Goal: Transaction & Acquisition: Purchase product/service

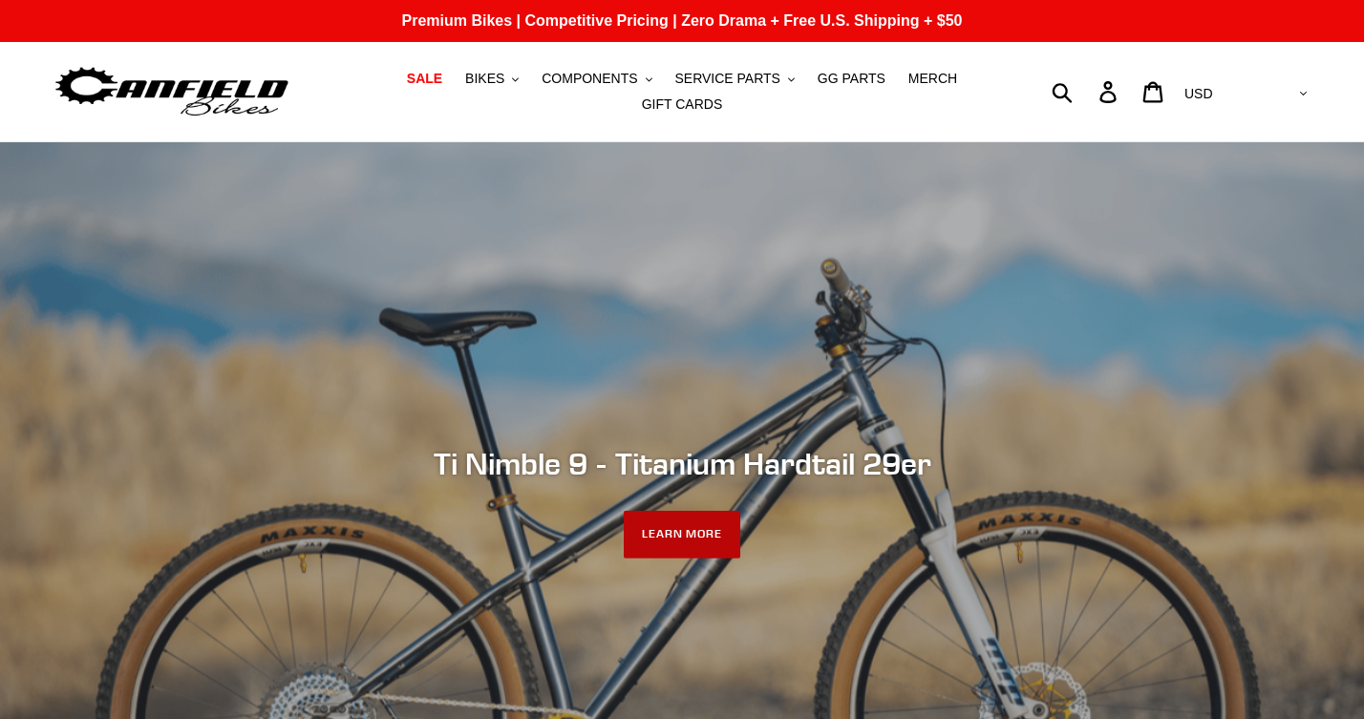
click at [689, 539] on link "LEARN MORE" at bounding box center [682, 535] width 117 height 48
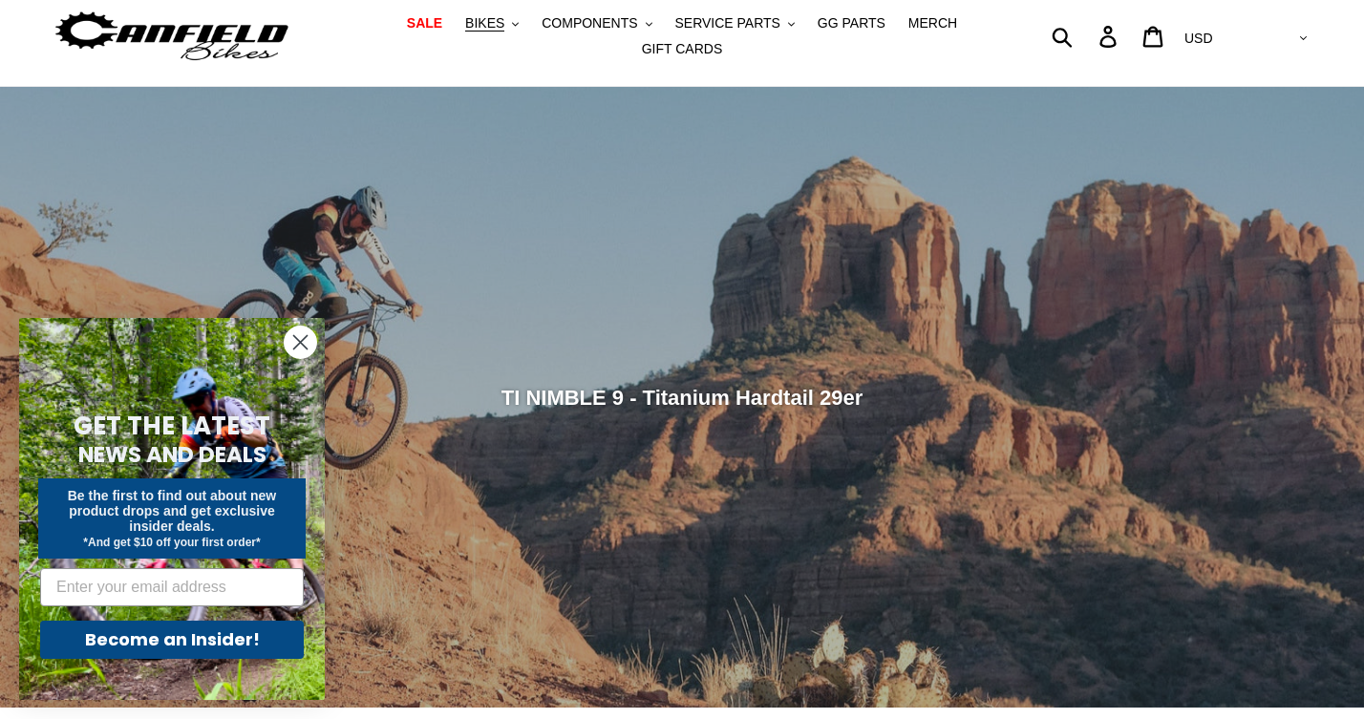
scroll to position [54, 0]
click at [298, 335] on circle "Close dialog" at bounding box center [301, 343] width 32 height 32
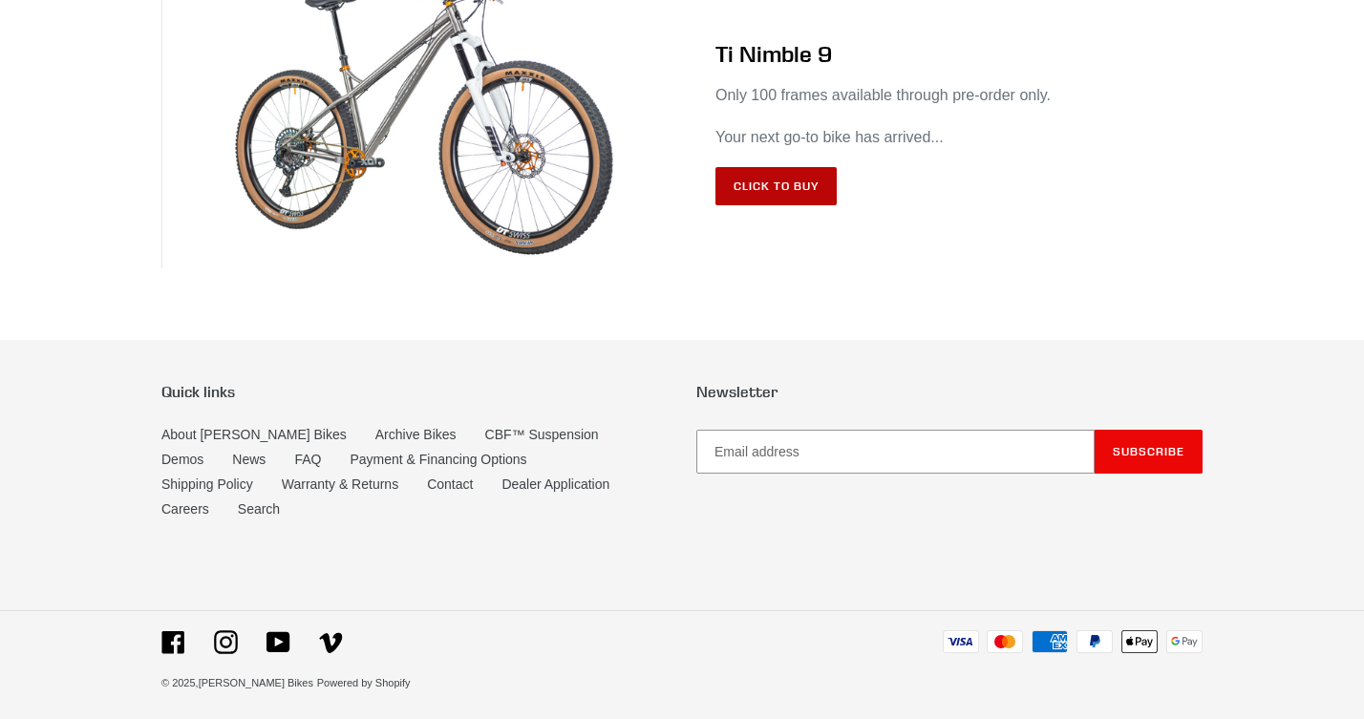
scroll to position [11482, 0]
click at [768, 206] on link "Click to Buy" at bounding box center [775, 187] width 121 height 38
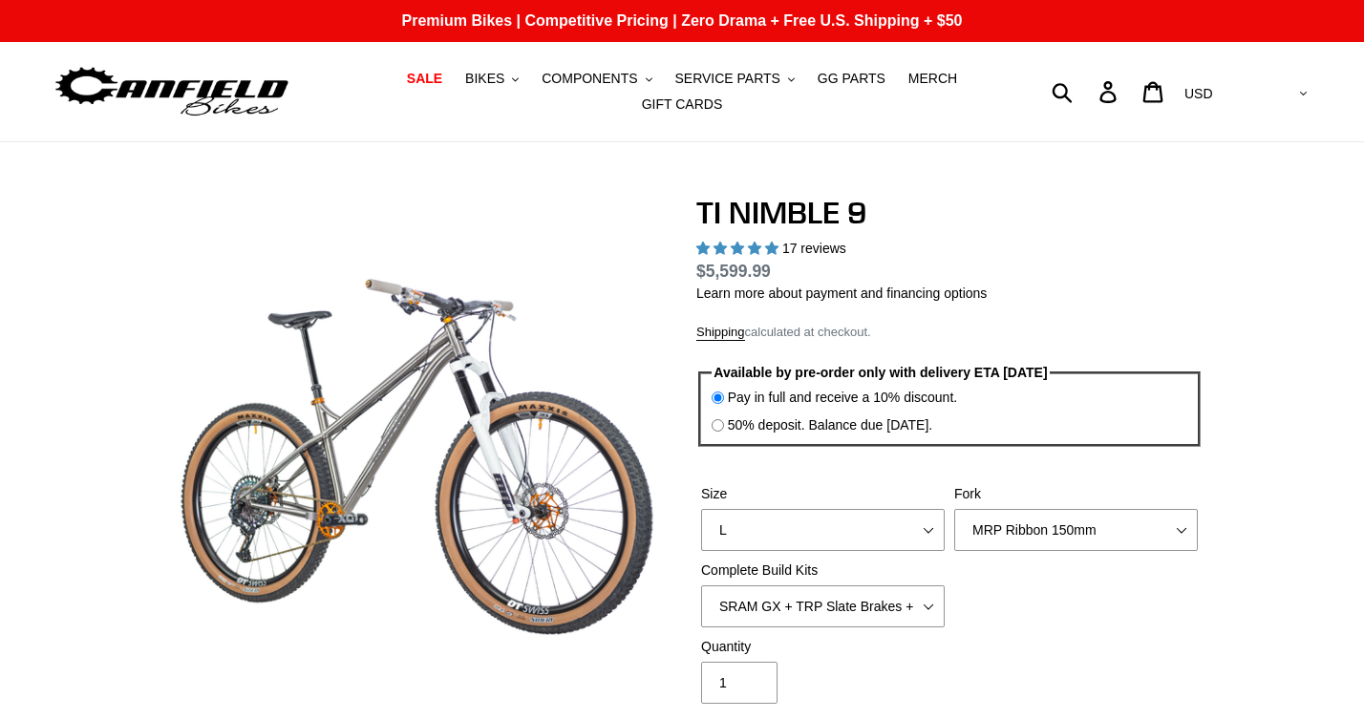
select select "highest-rating"
click at [721, 429] on input "50% deposit. Balance due 8/10/25." at bounding box center [718, 425] width 12 height 12
radio input "true"
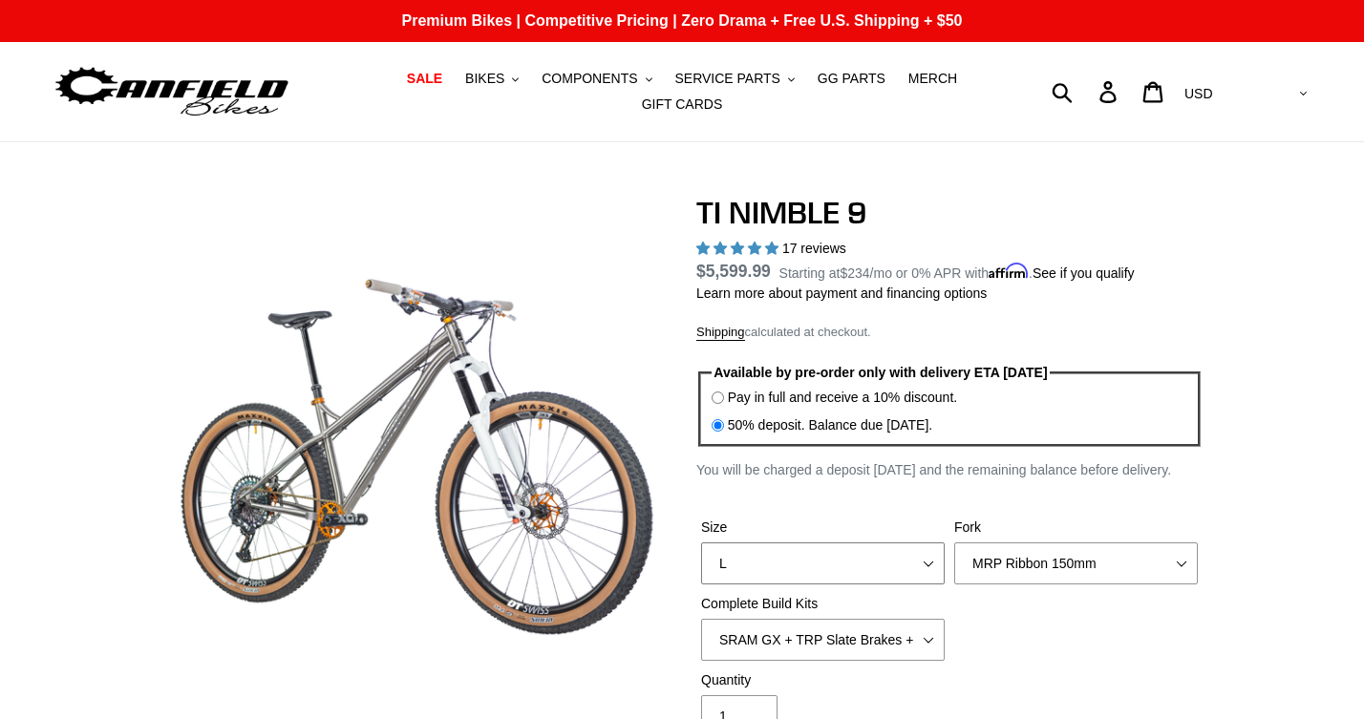
select select "S"
select select "Fork - None"
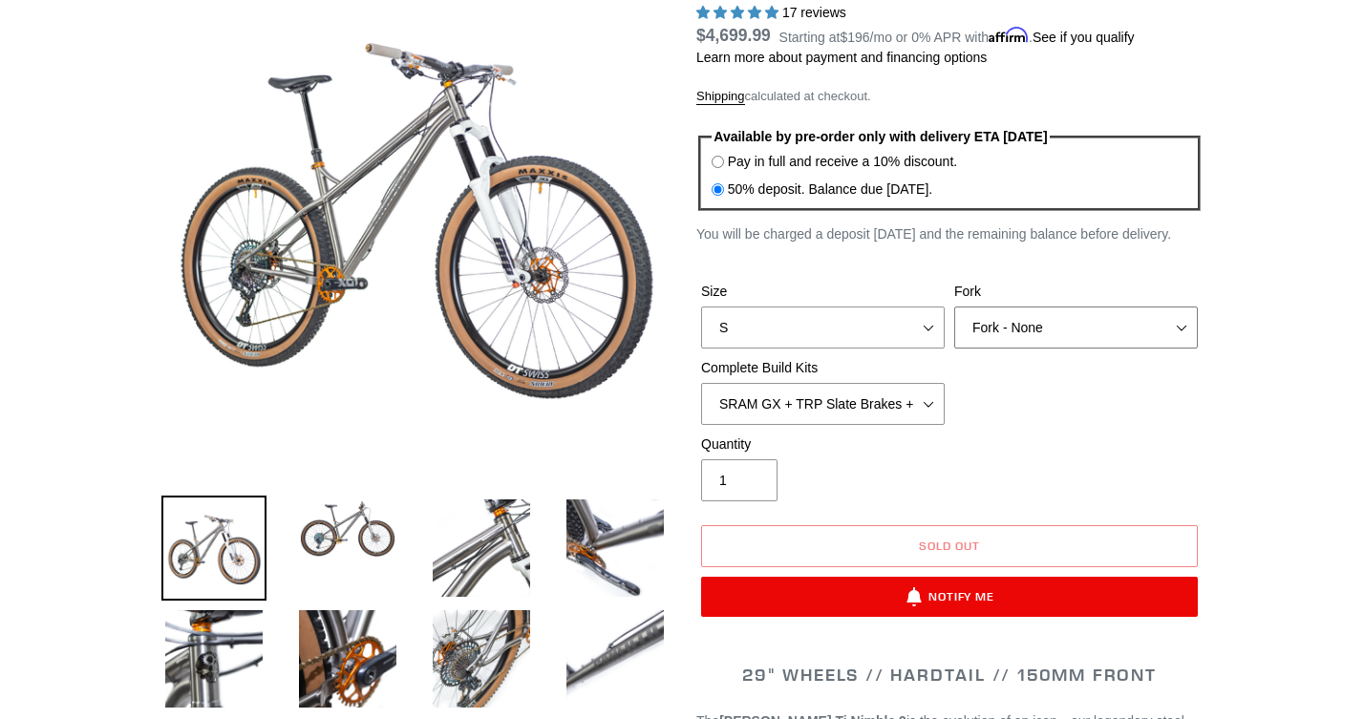
scroll to position [266, 0]
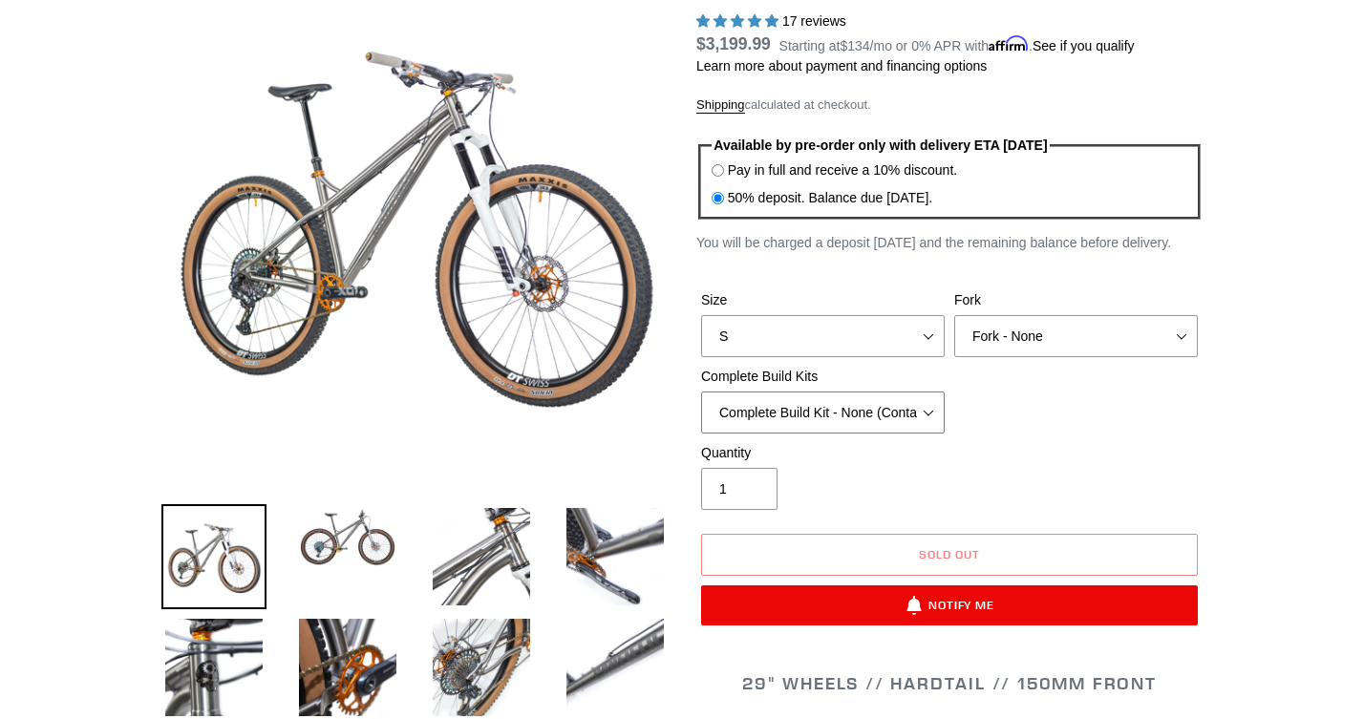
scroll to position [230, 0]
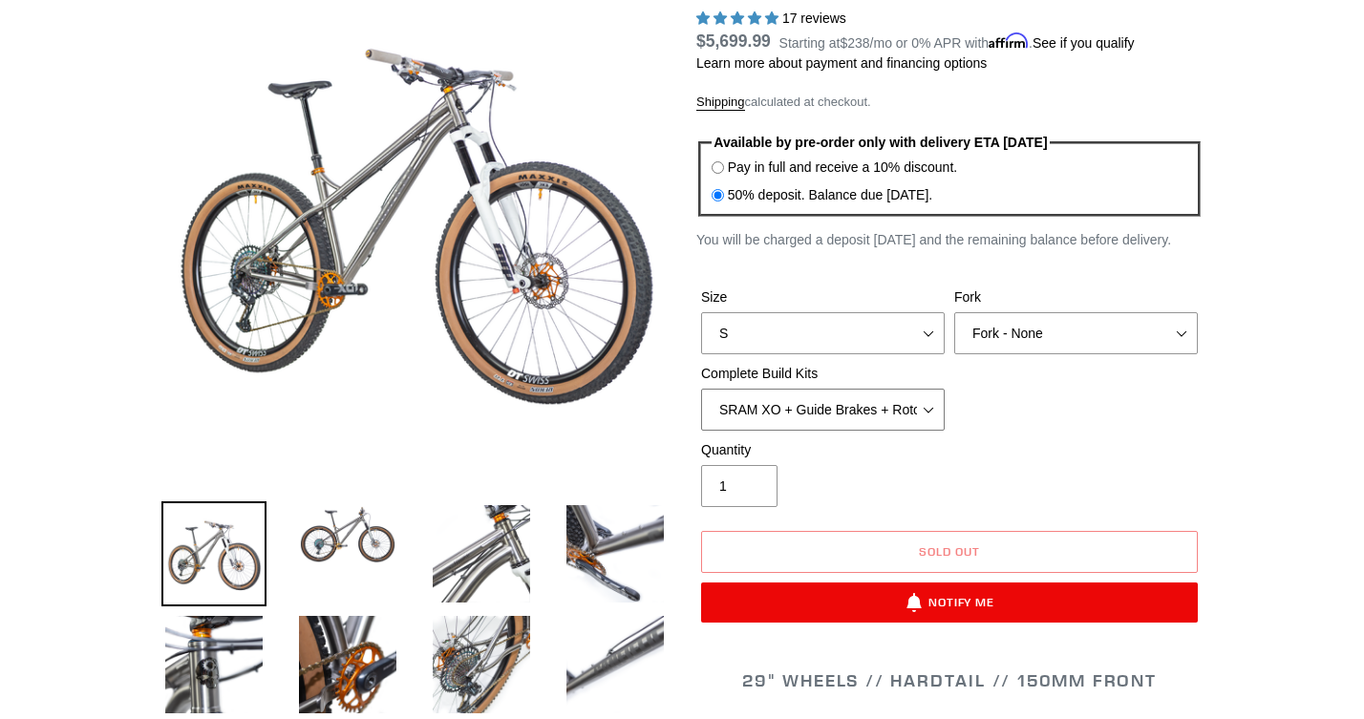
select select "Complete Build Kit - None (Contact us for Custom Builds)"
click at [343, 542] on img at bounding box center [347, 534] width 105 height 67
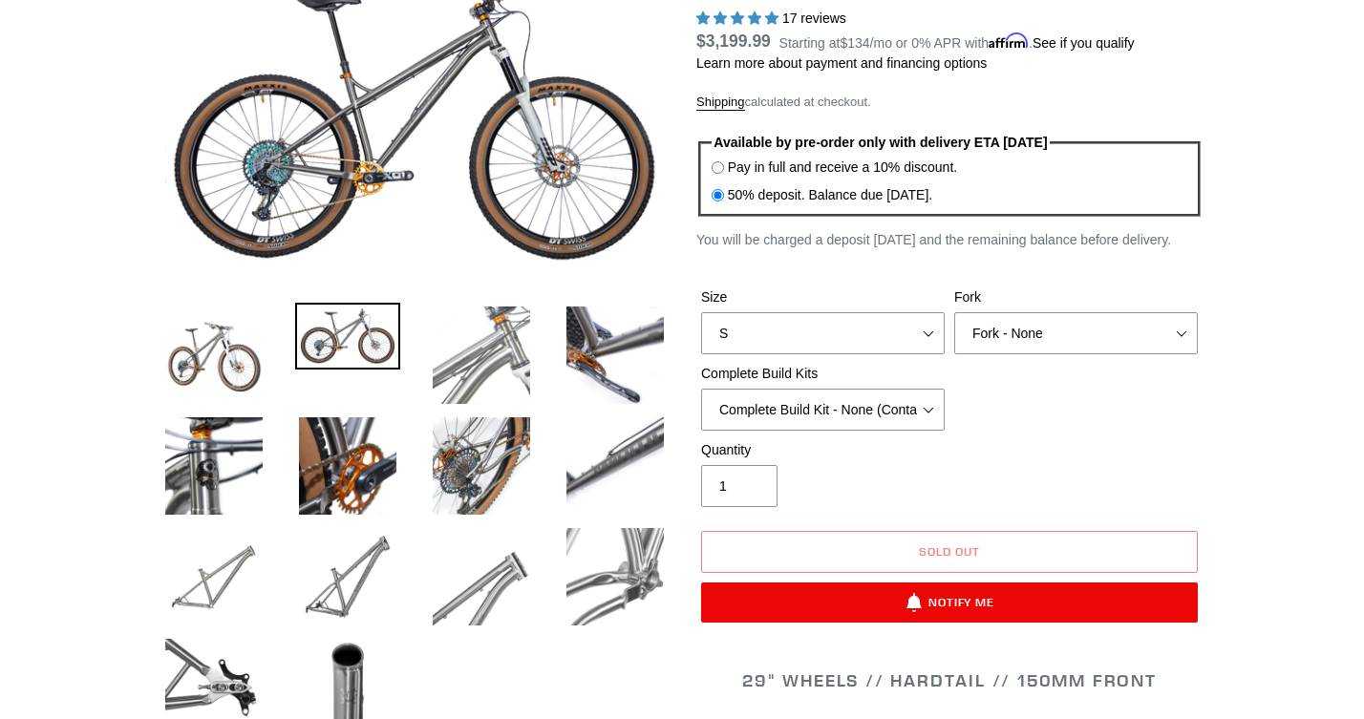
click at [455, 332] on img at bounding box center [481, 355] width 105 height 105
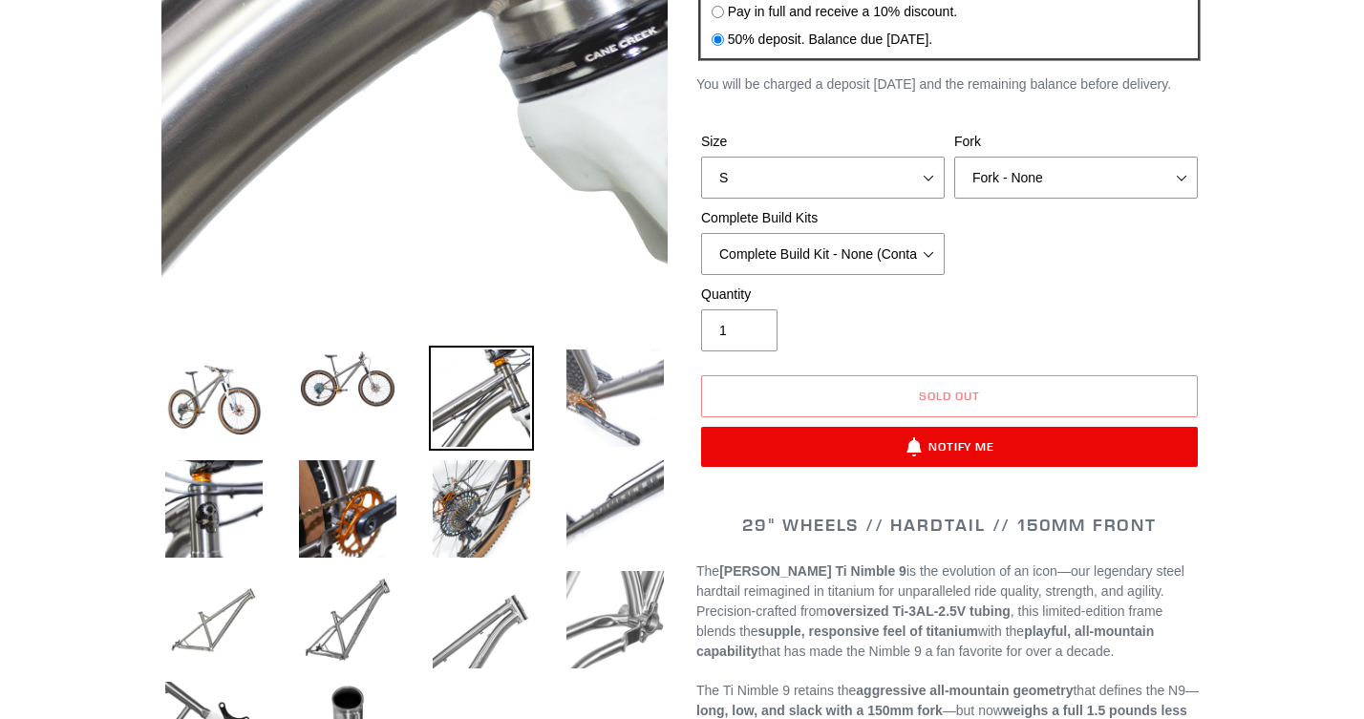
scroll to position [398, 0]
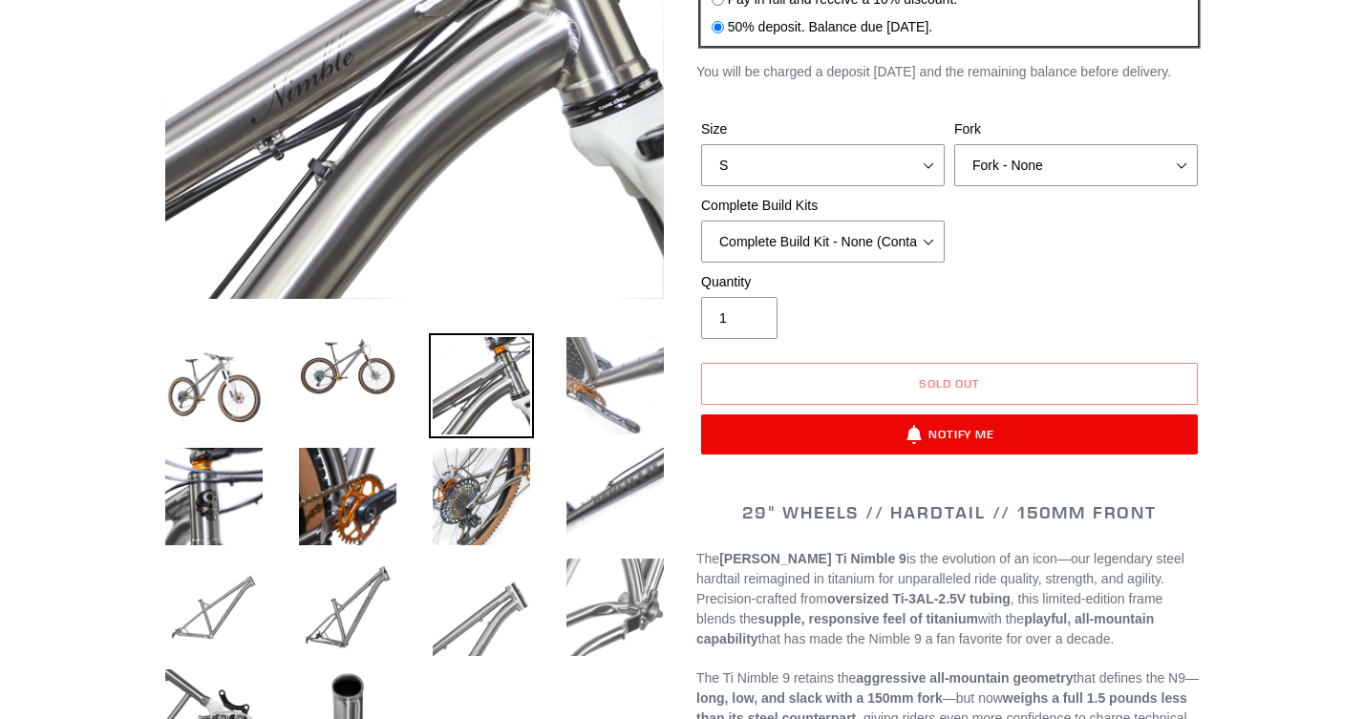
click at [604, 396] on img at bounding box center [615, 385] width 105 height 105
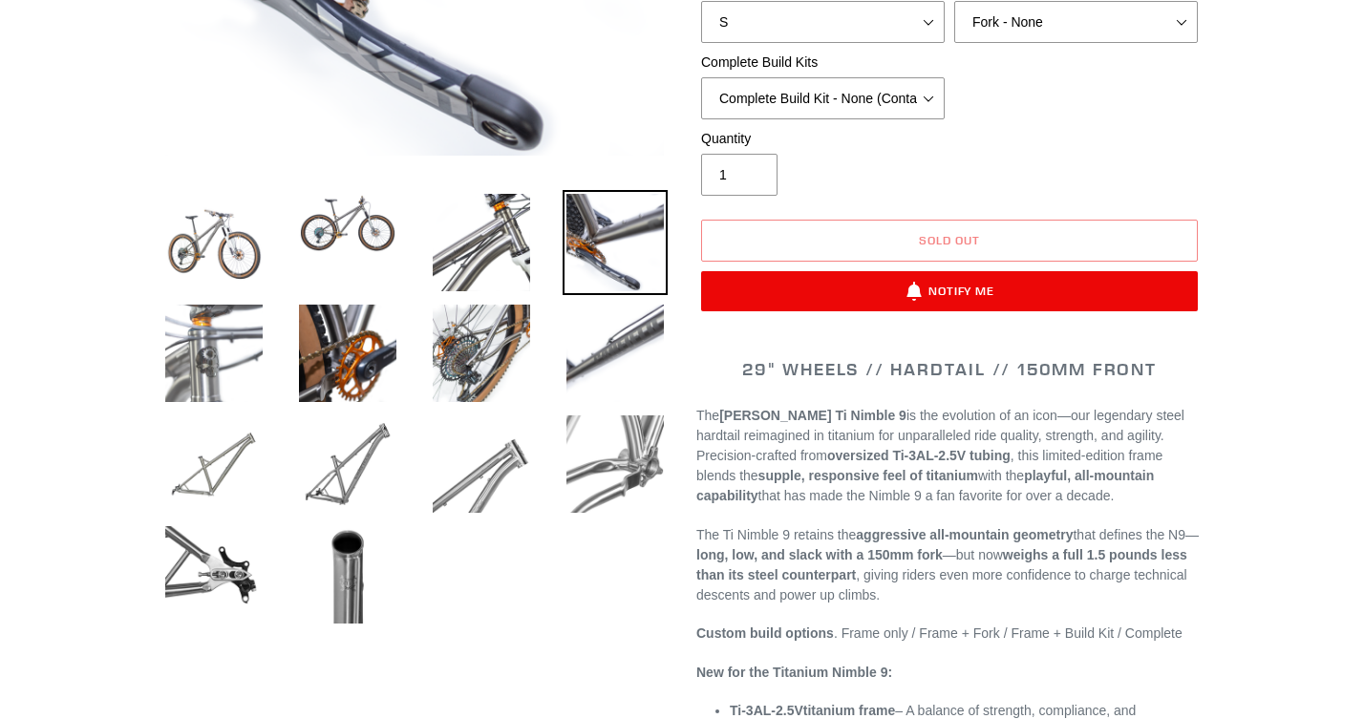
scroll to position [542, 0]
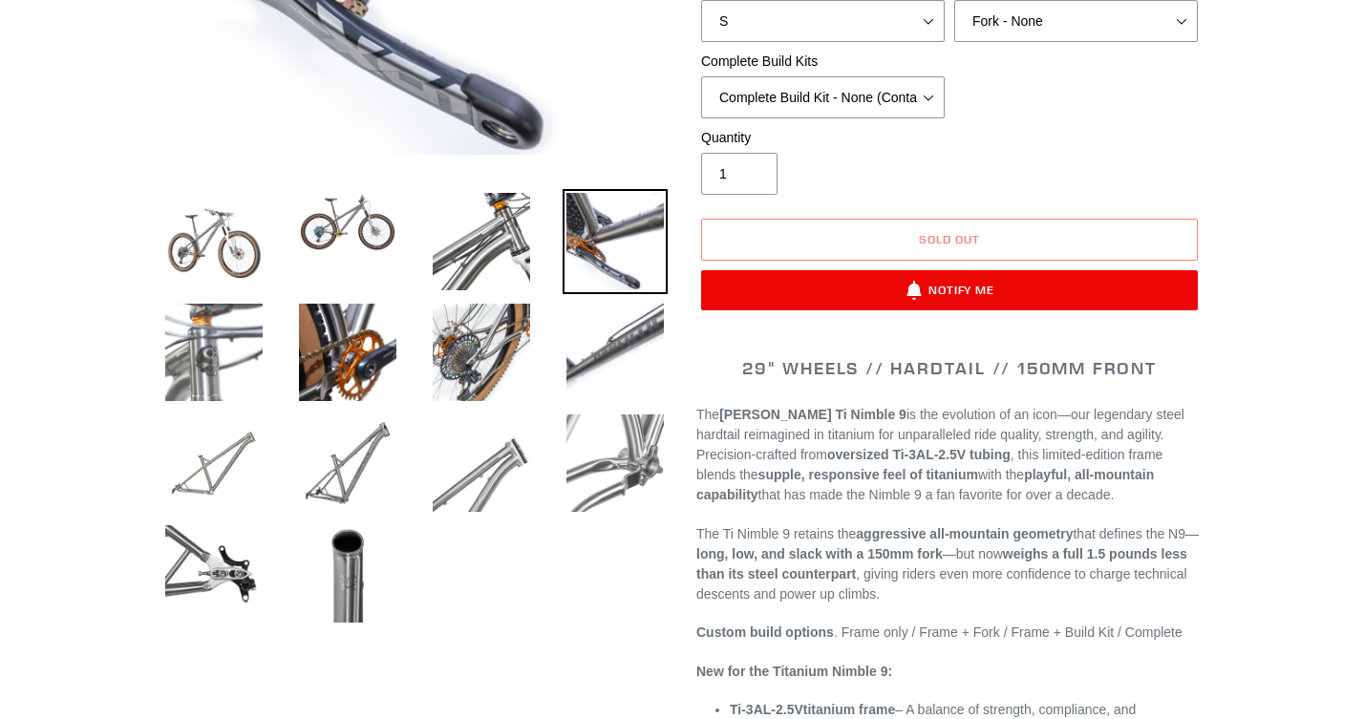
click at [170, 389] on img at bounding box center [213, 352] width 105 height 105
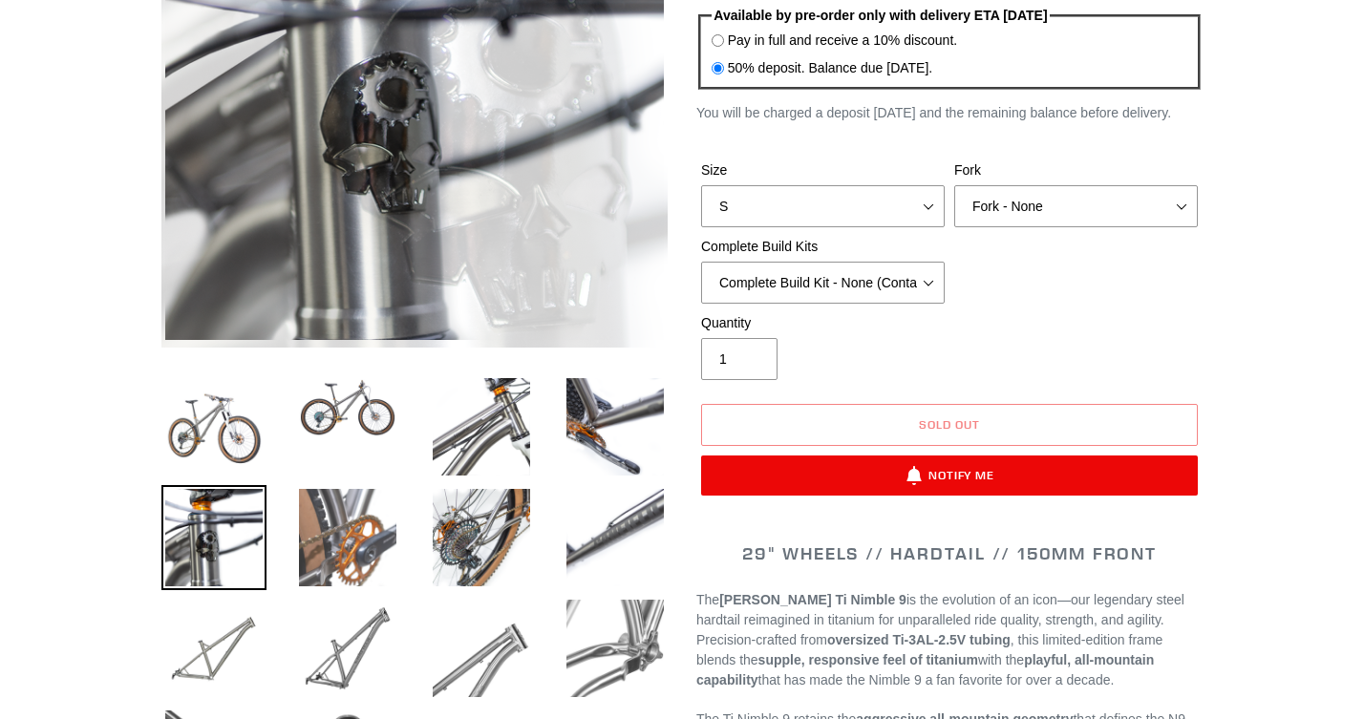
scroll to position [362, 0]
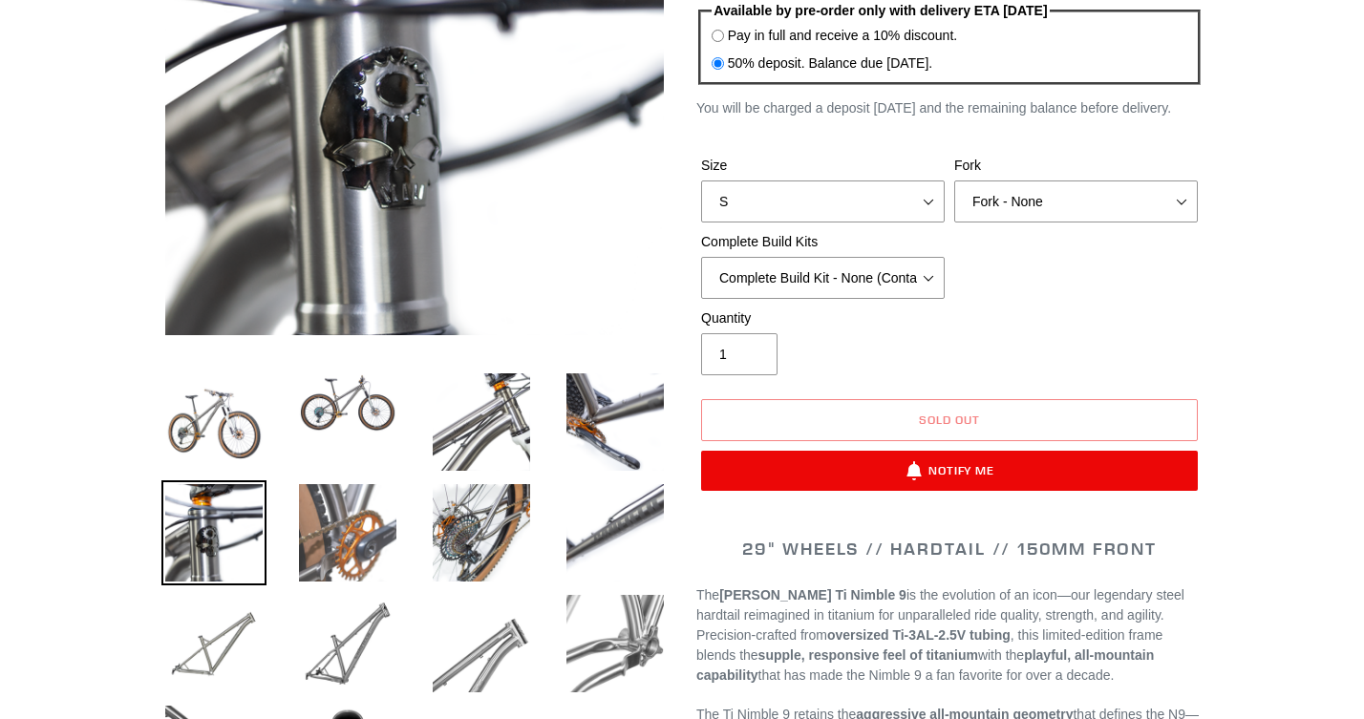
click at [374, 557] on img at bounding box center [347, 532] width 105 height 105
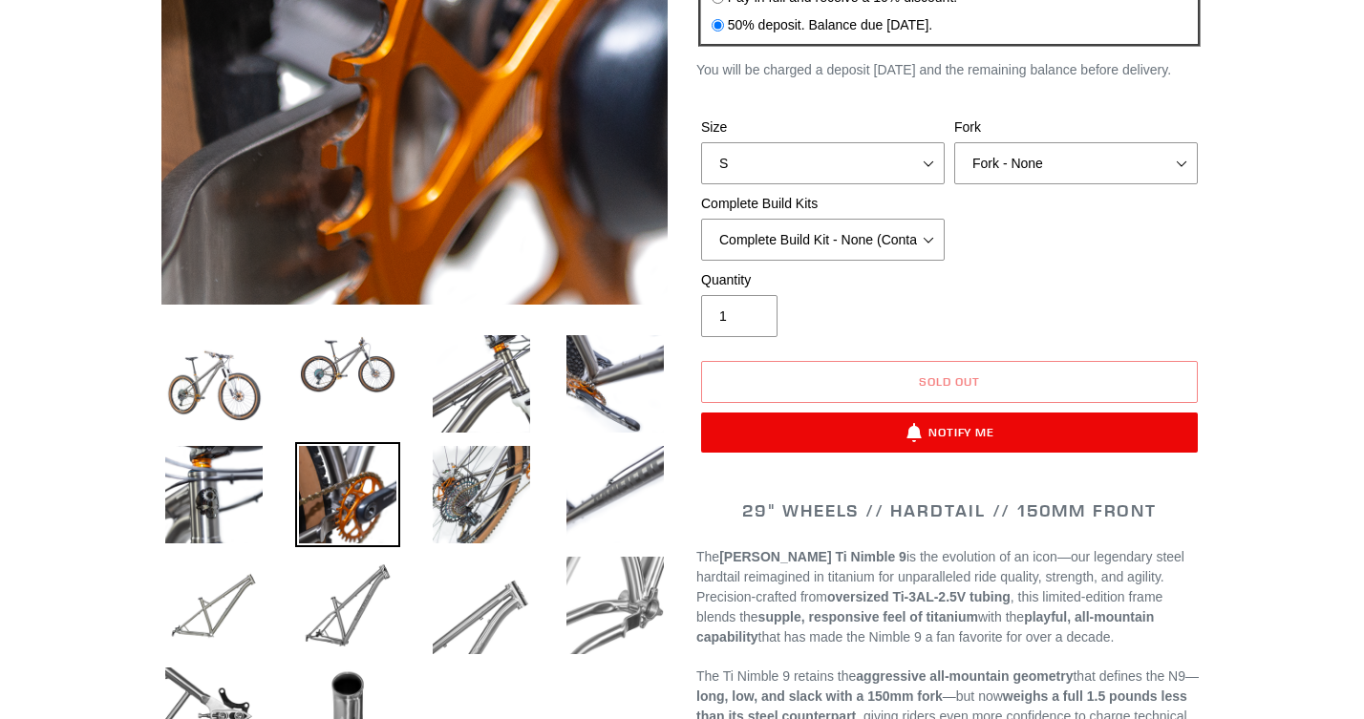
scroll to position [400, 0]
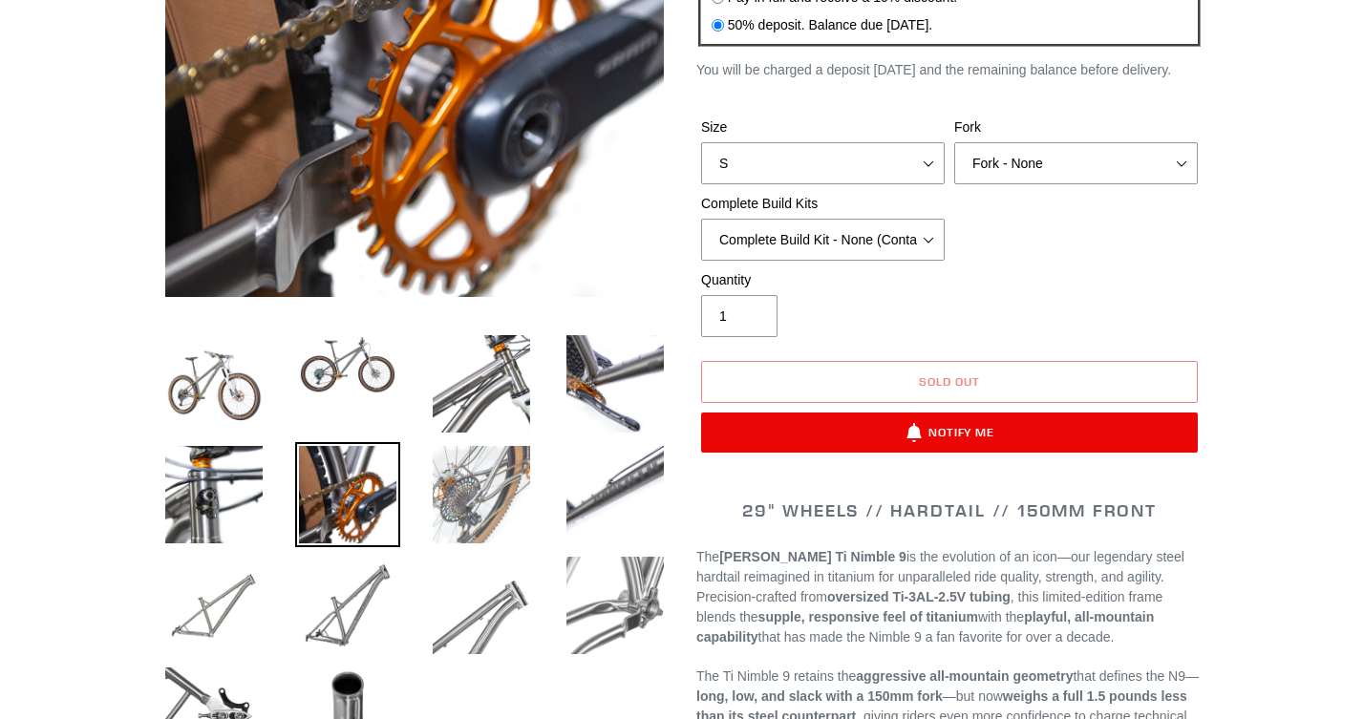
click at [492, 490] on img at bounding box center [481, 494] width 105 height 105
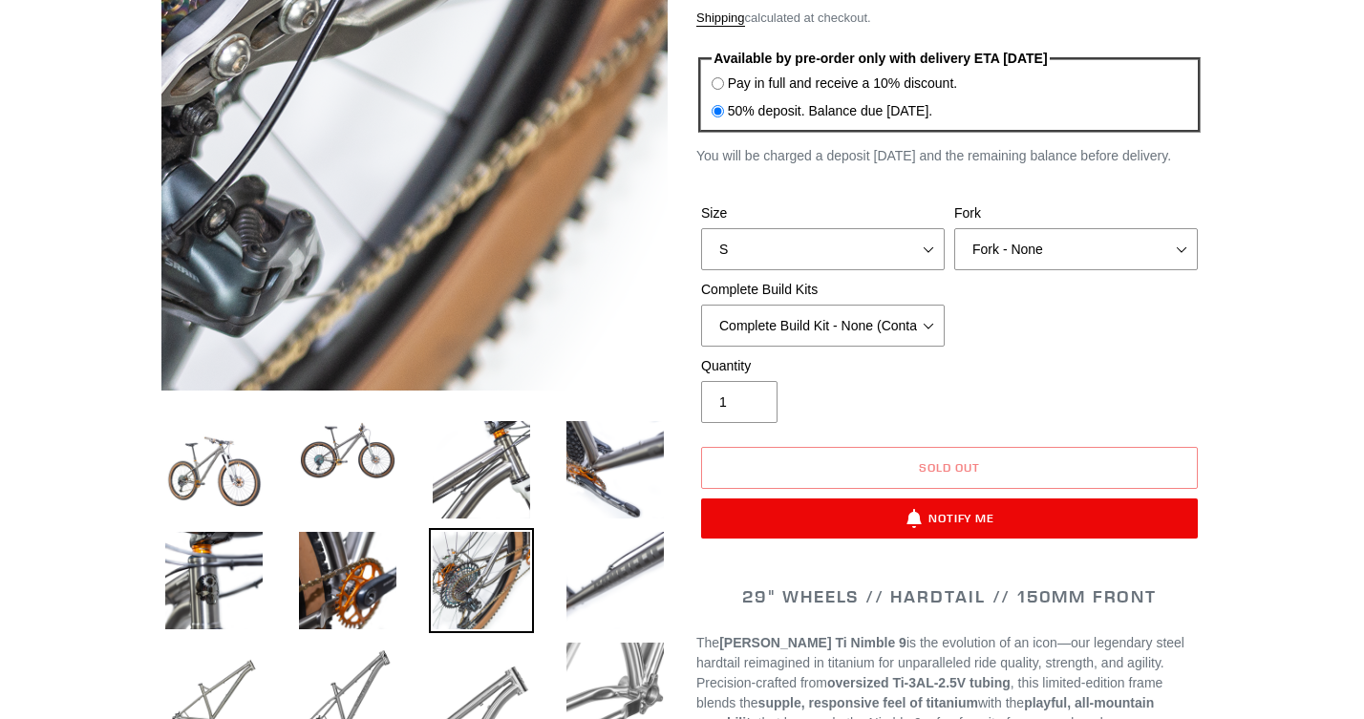
scroll to position [315, 0]
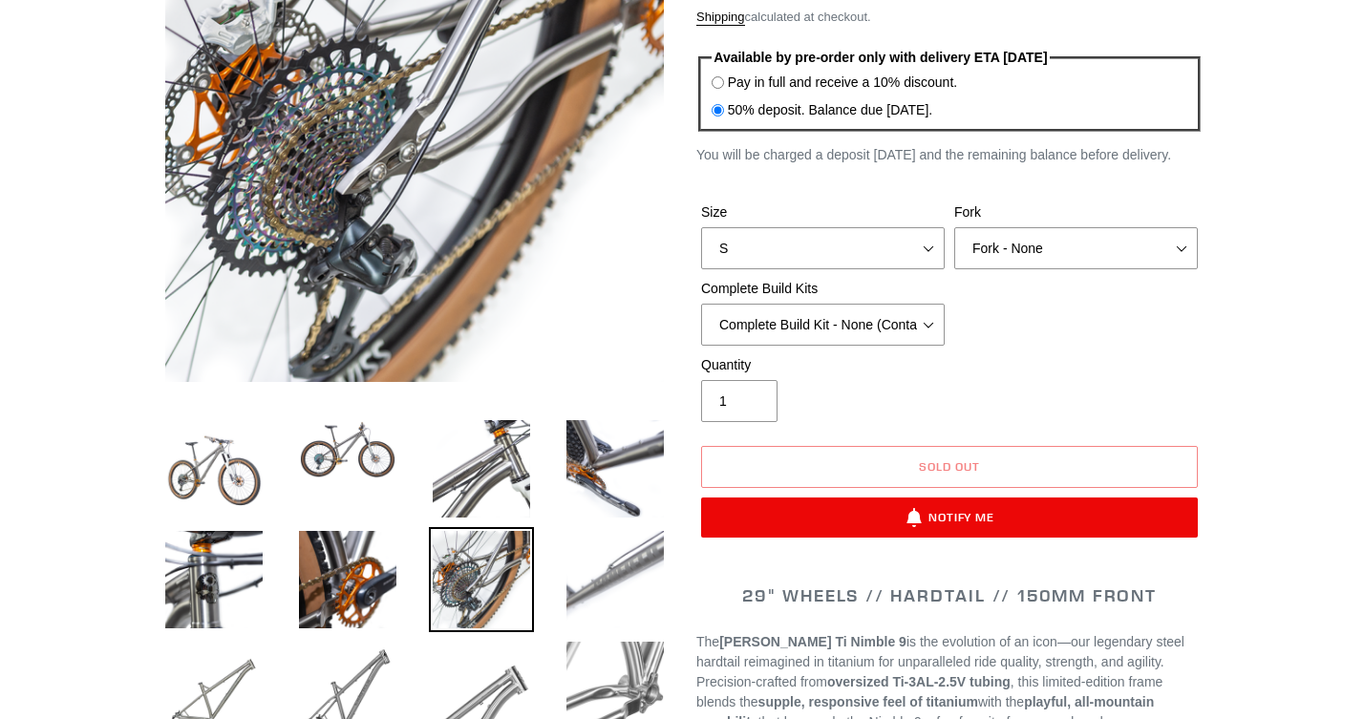
click at [606, 588] on img at bounding box center [615, 579] width 105 height 105
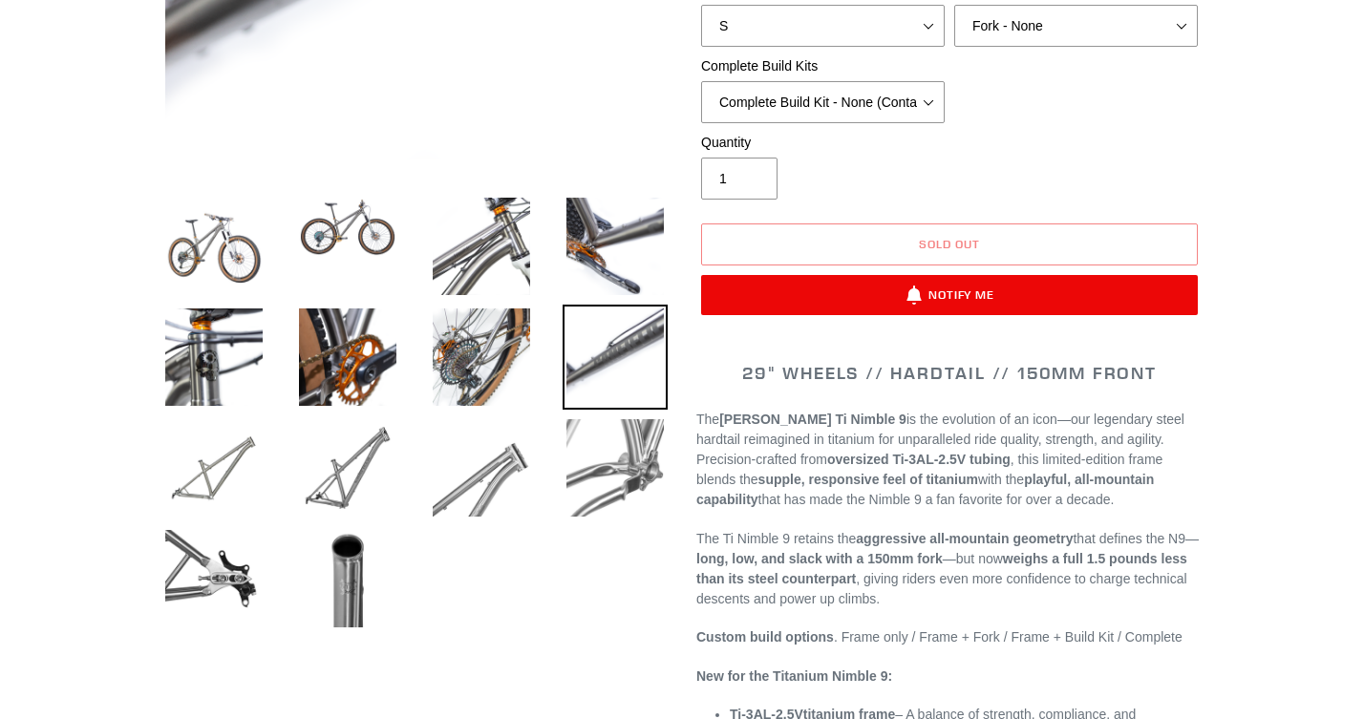
scroll to position [602, 0]
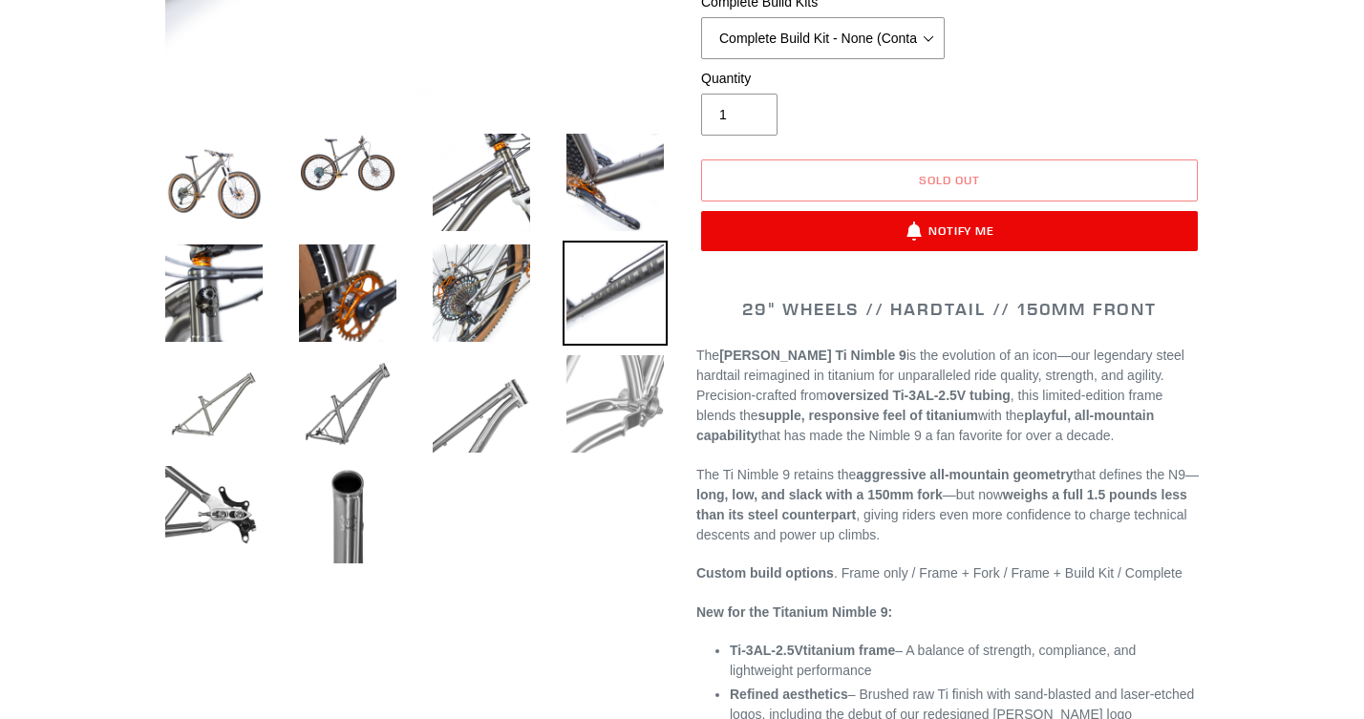
click at [620, 367] on img at bounding box center [615, 403] width 105 height 105
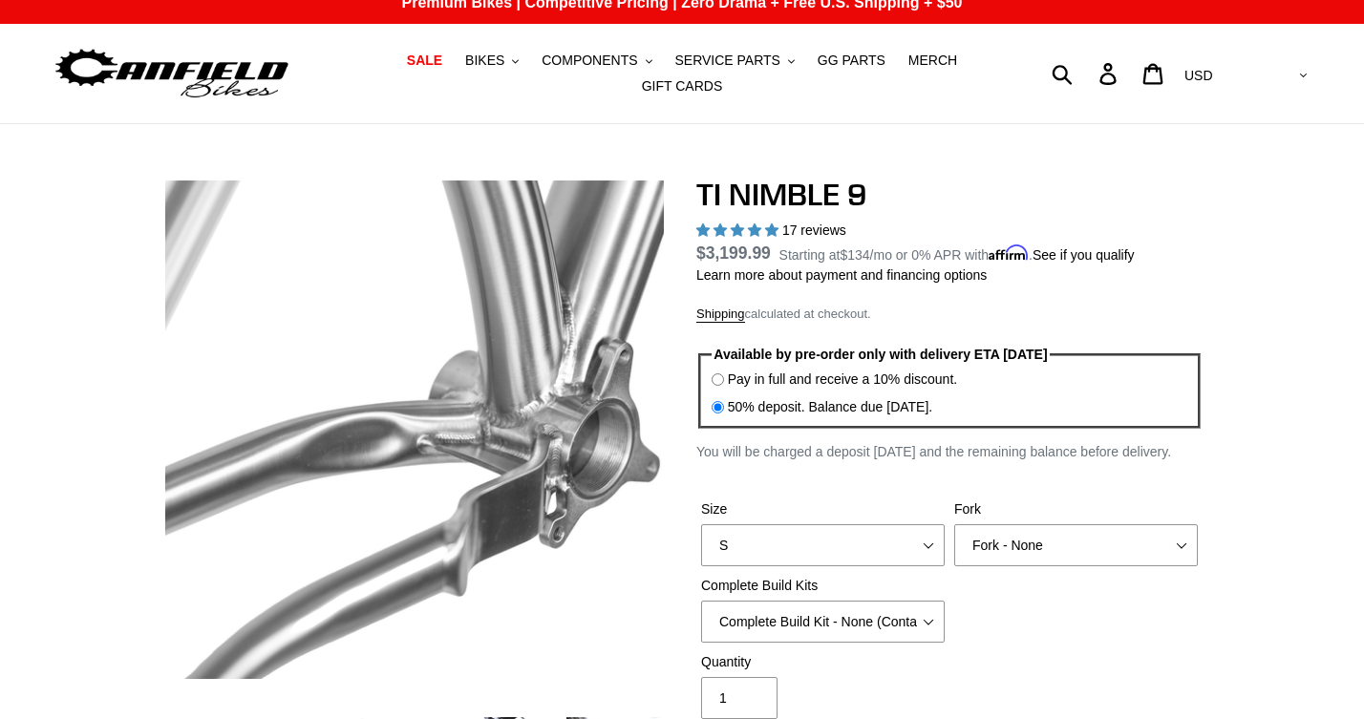
scroll to position [17, 0]
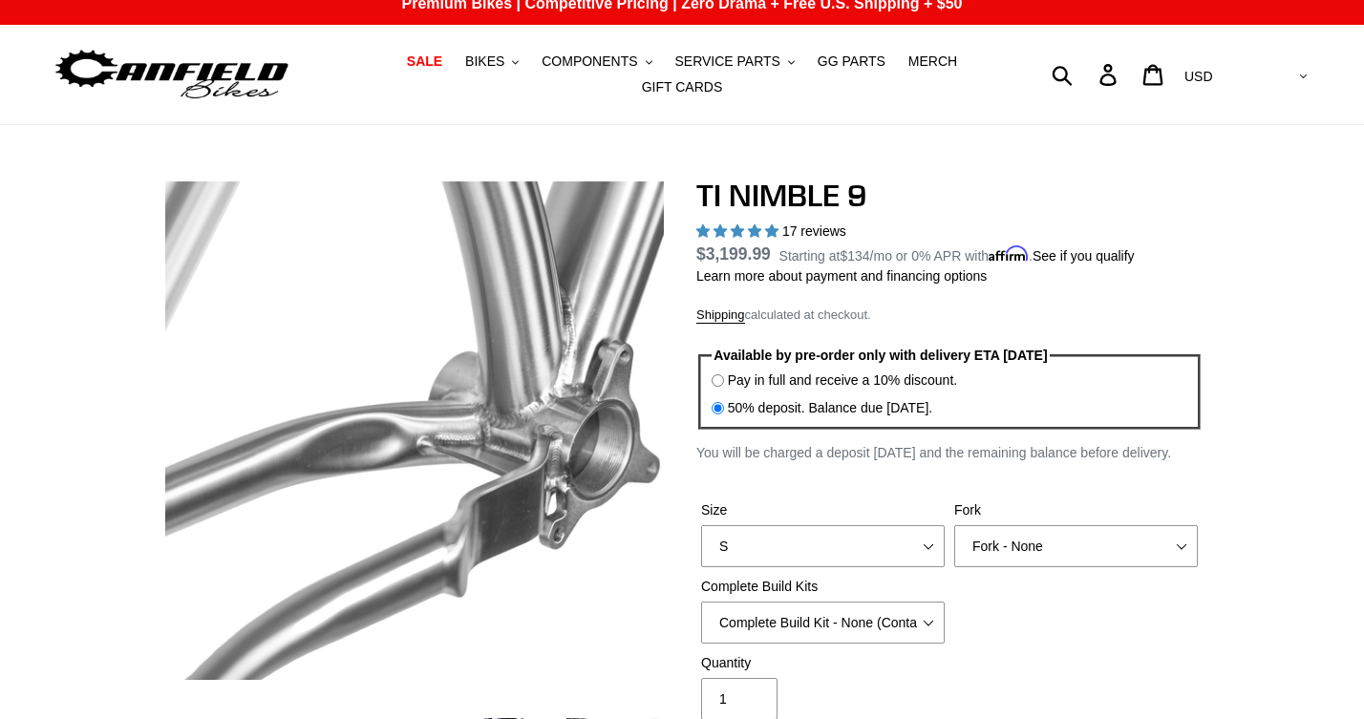
click at [722, 378] on input "Pay in full and receive a 10% discount." at bounding box center [718, 380] width 12 height 12
radio input "true"
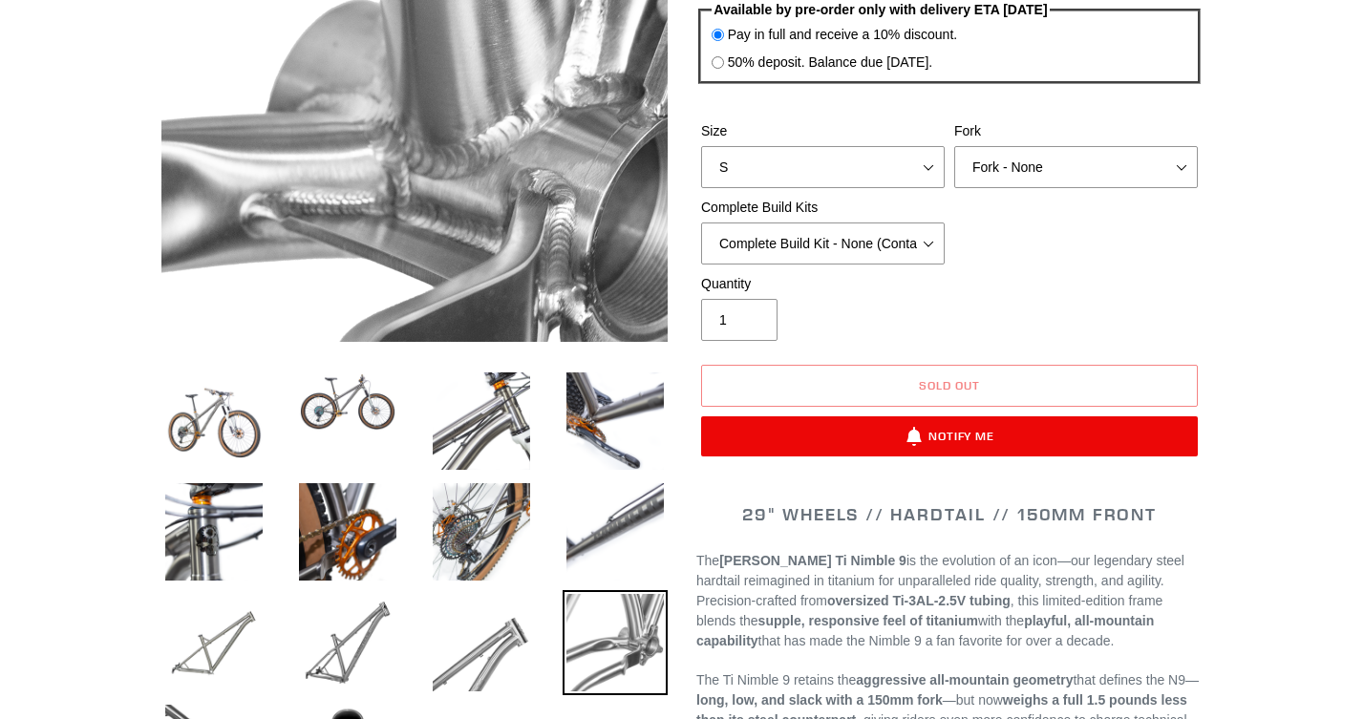
scroll to position [364, 0]
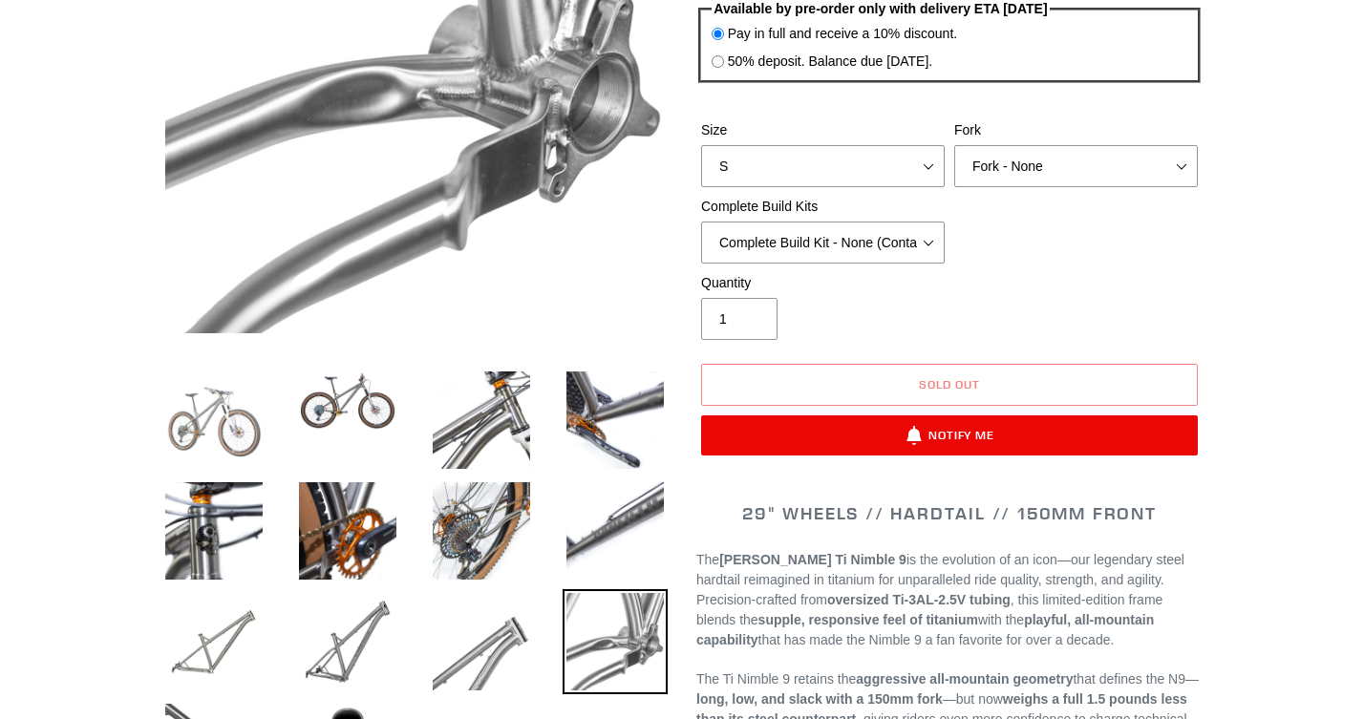
click at [210, 431] on img at bounding box center [213, 420] width 105 height 105
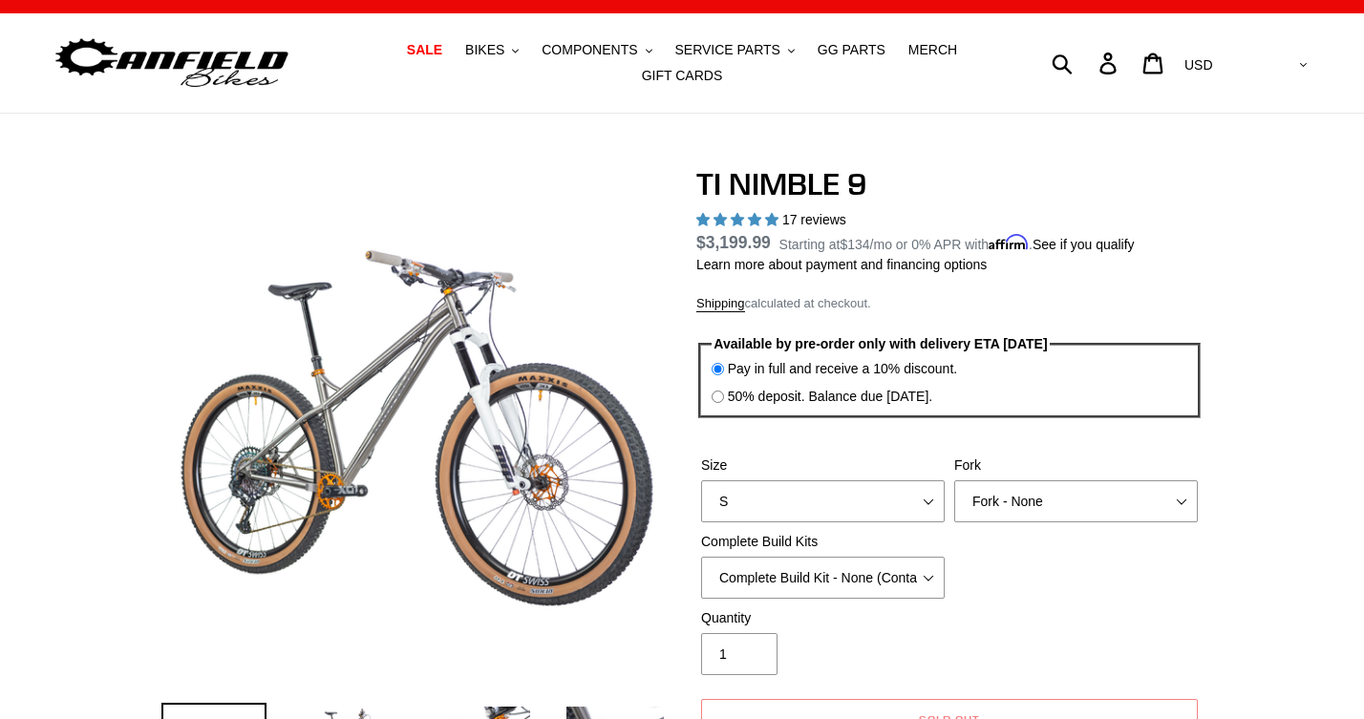
scroll to position [0, 0]
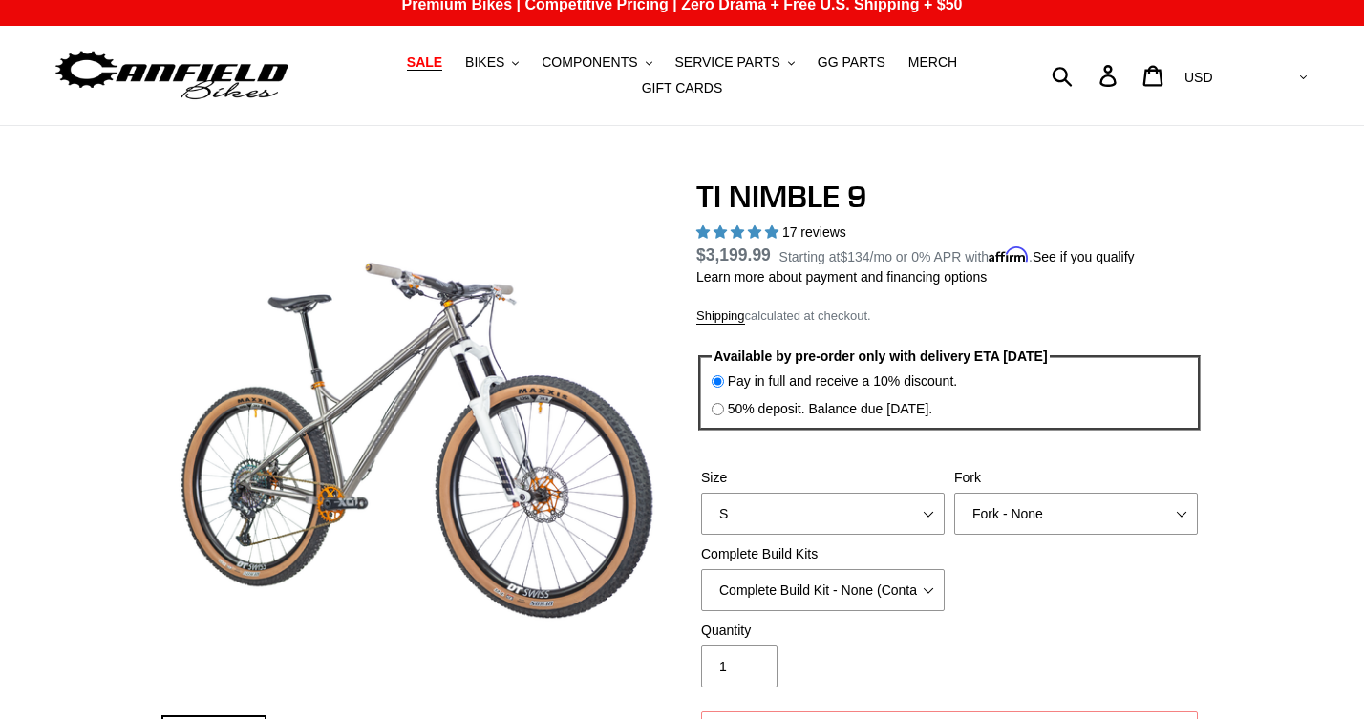
click at [432, 63] on span "SALE" at bounding box center [424, 62] width 35 height 16
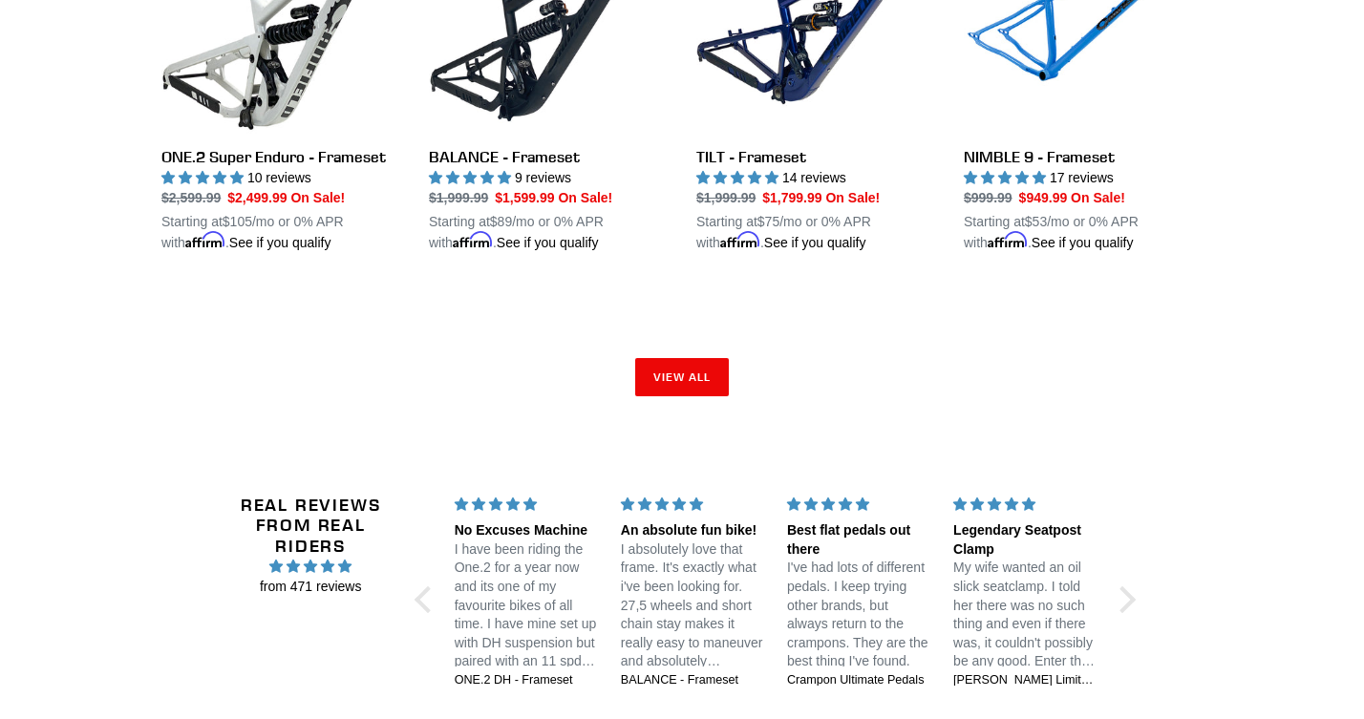
scroll to position [3130, 0]
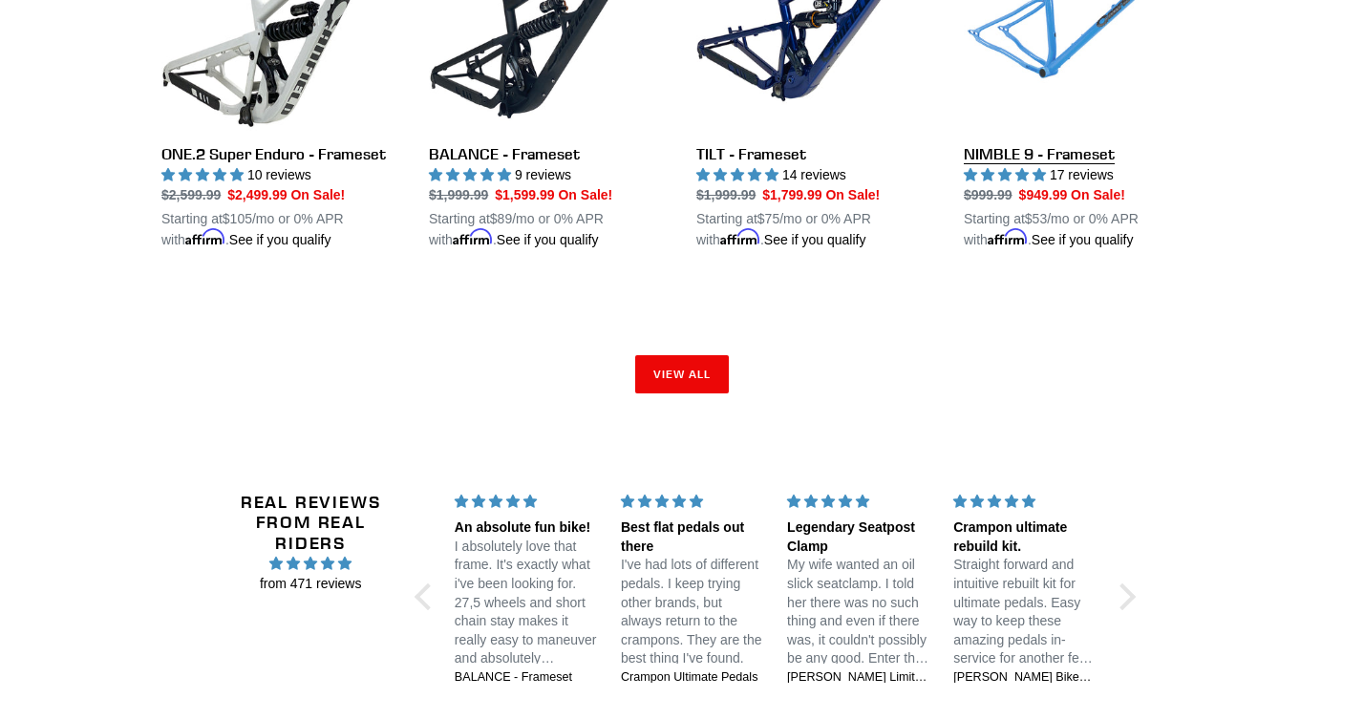
click at [1011, 142] on link "NIMBLE 9 - Frameset" at bounding box center [1083, 71] width 239 height 358
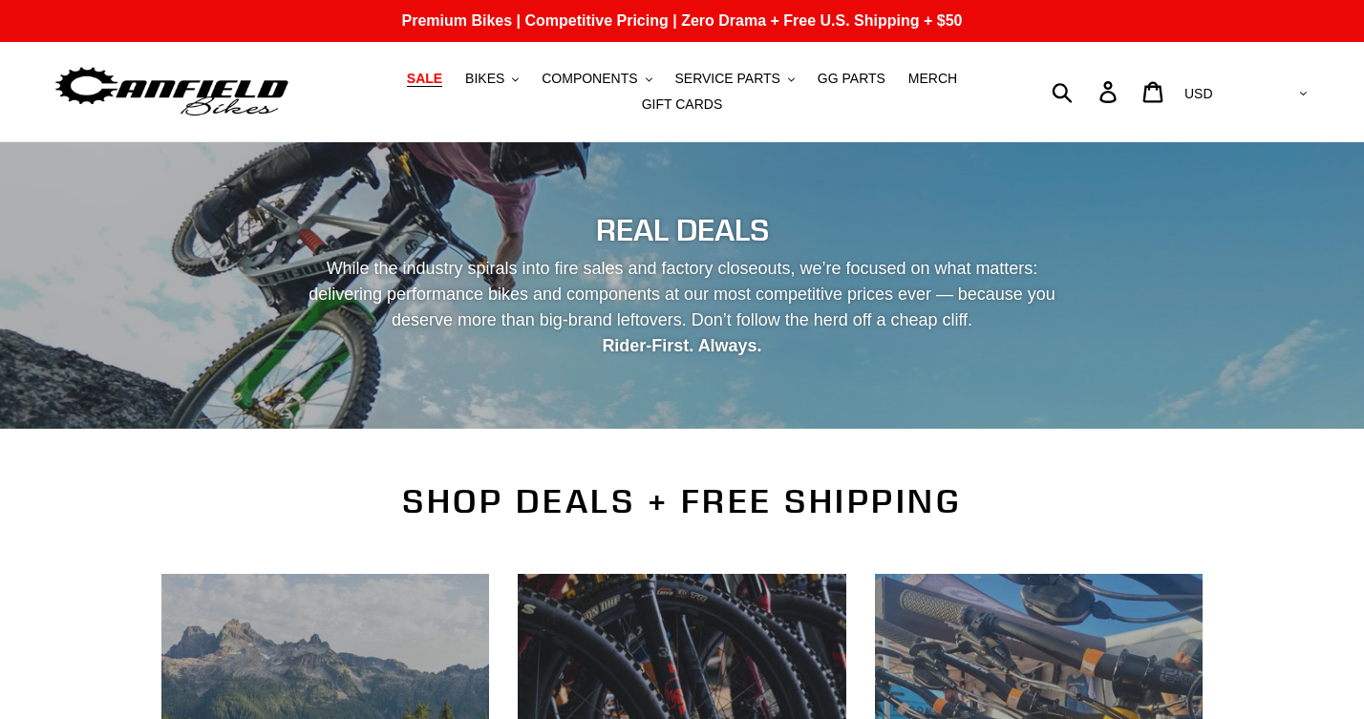
scroll to position [0, 0]
click at [606, 85] on span "COMPONENTS" at bounding box center [590, 79] width 96 height 16
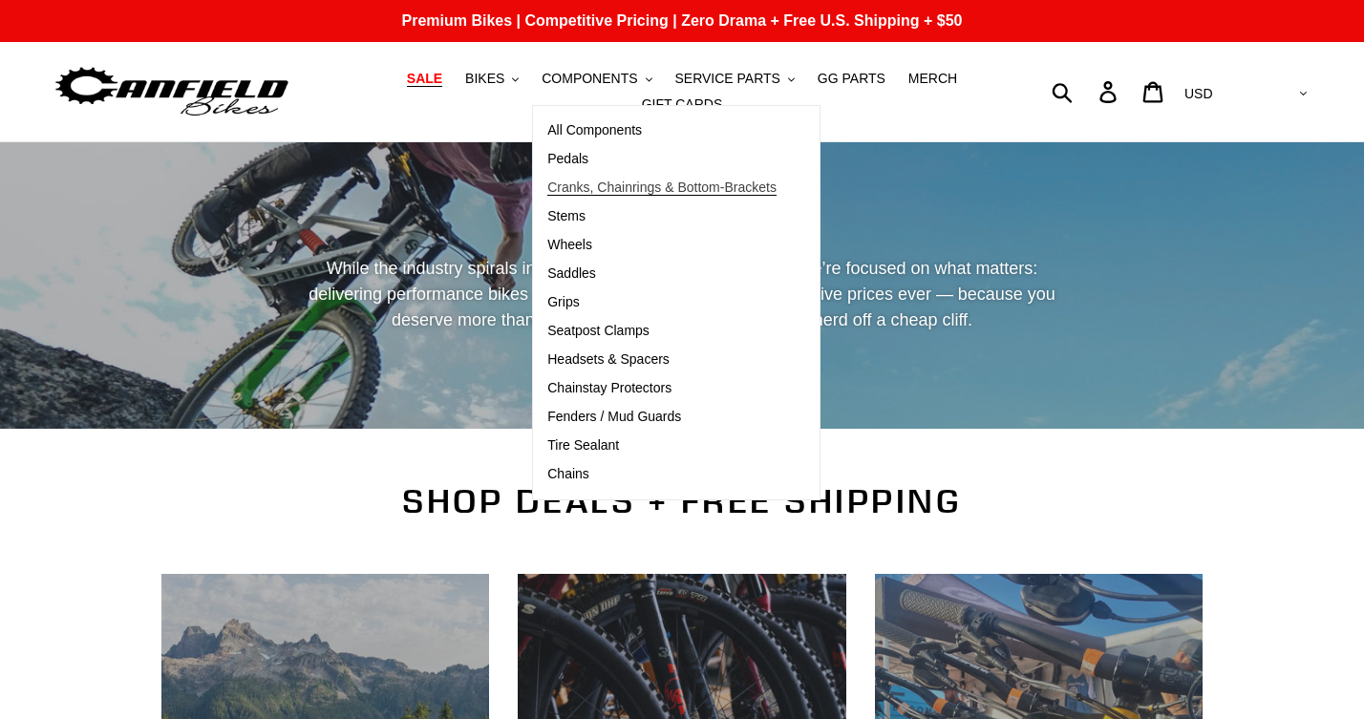
click at [606, 185] on span "Cranks, Chainrings & Bottom-Brackets" at bounding box center [661, 188] width 229 height 16
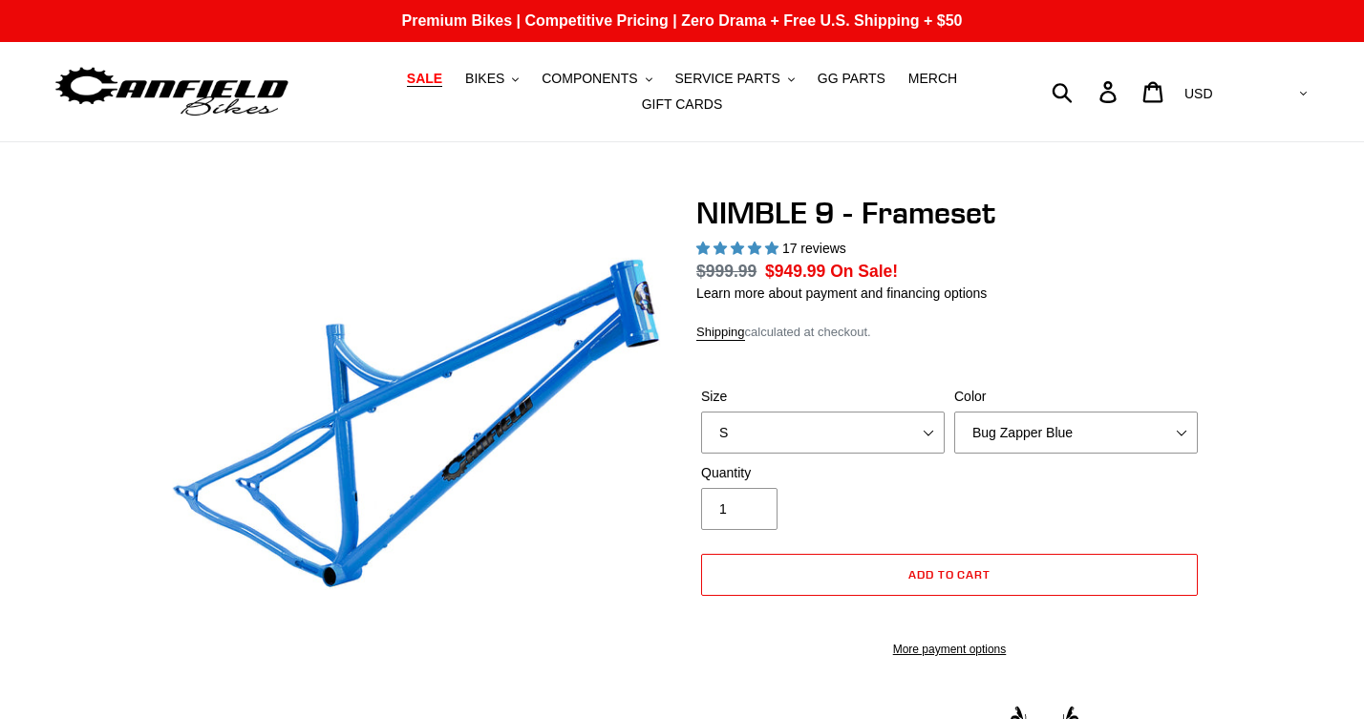
select select "highest-rating"
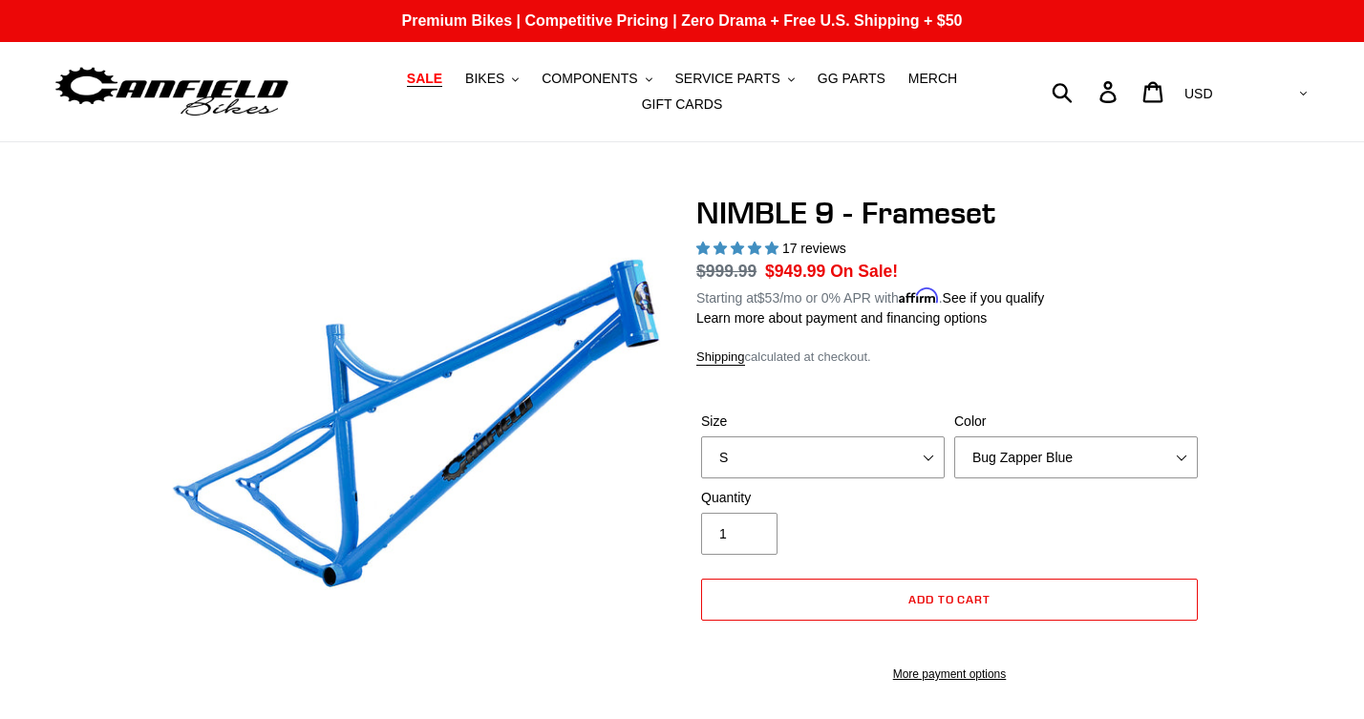
click at [1177, 426] on label "Color" at bounding box center [1076, 422] width 244 height 20
click at [1177, 436] on select "Bug Zapper Blue Purple Haze -Sold Out Galaxy Black" at bounding box center [1076, 457] width 244 height 42
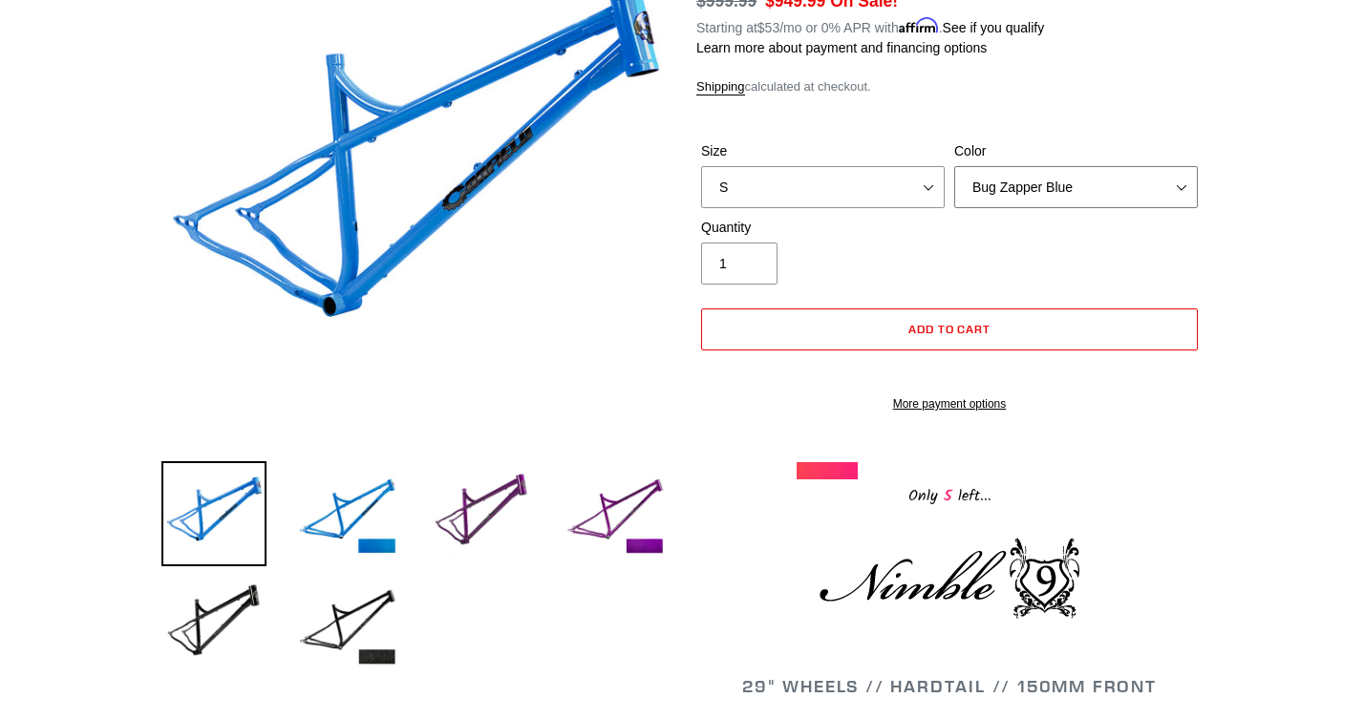
scroll to position [265, 0]
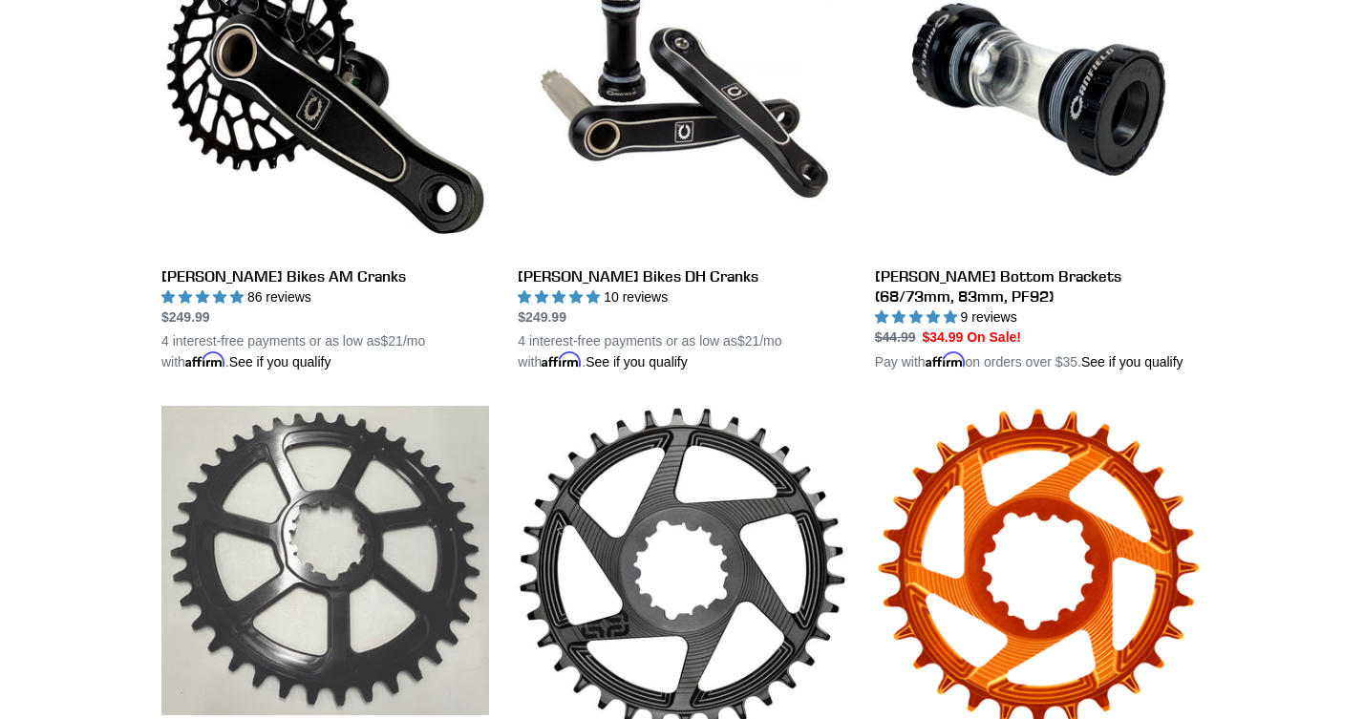
scroll to position [643, 0]
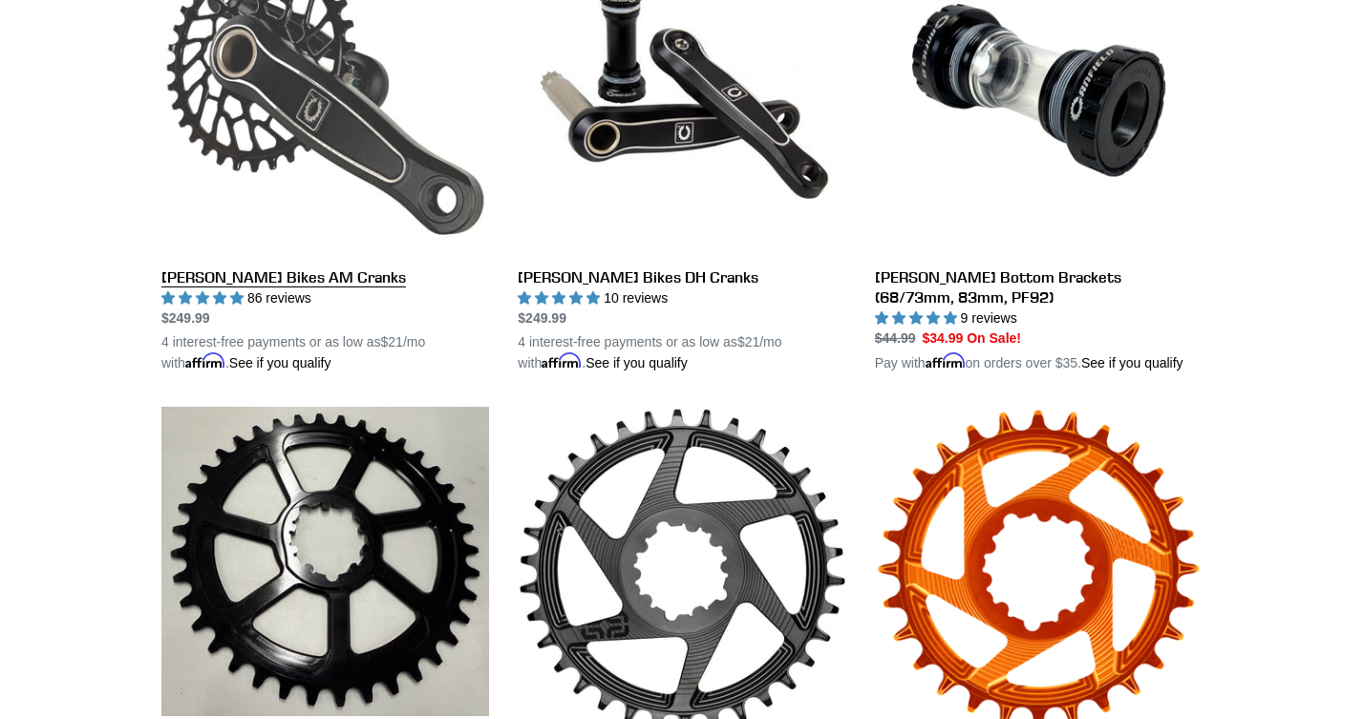
click at [287, 282] on link "[PERSON_NAME] Bikes AM Cranks" at bounding box center [325, 149] width 328 height 447
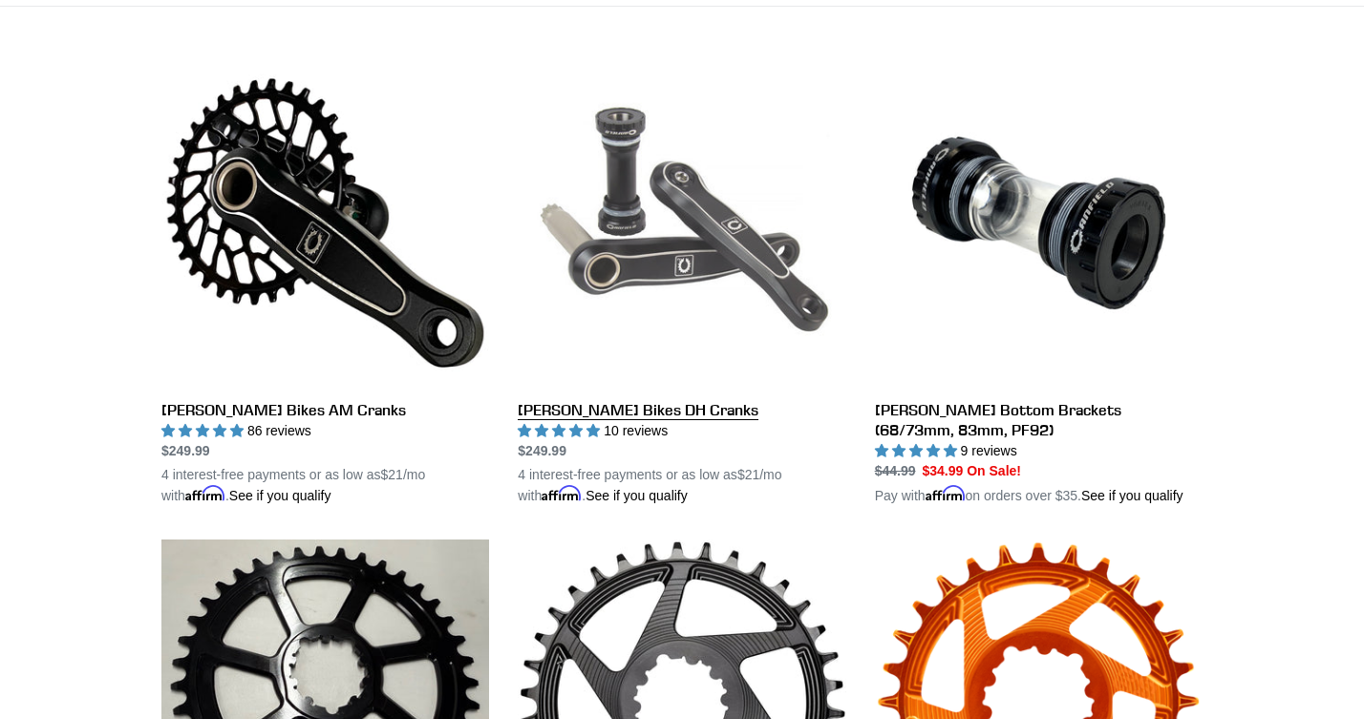
scroll to position [462, 0]
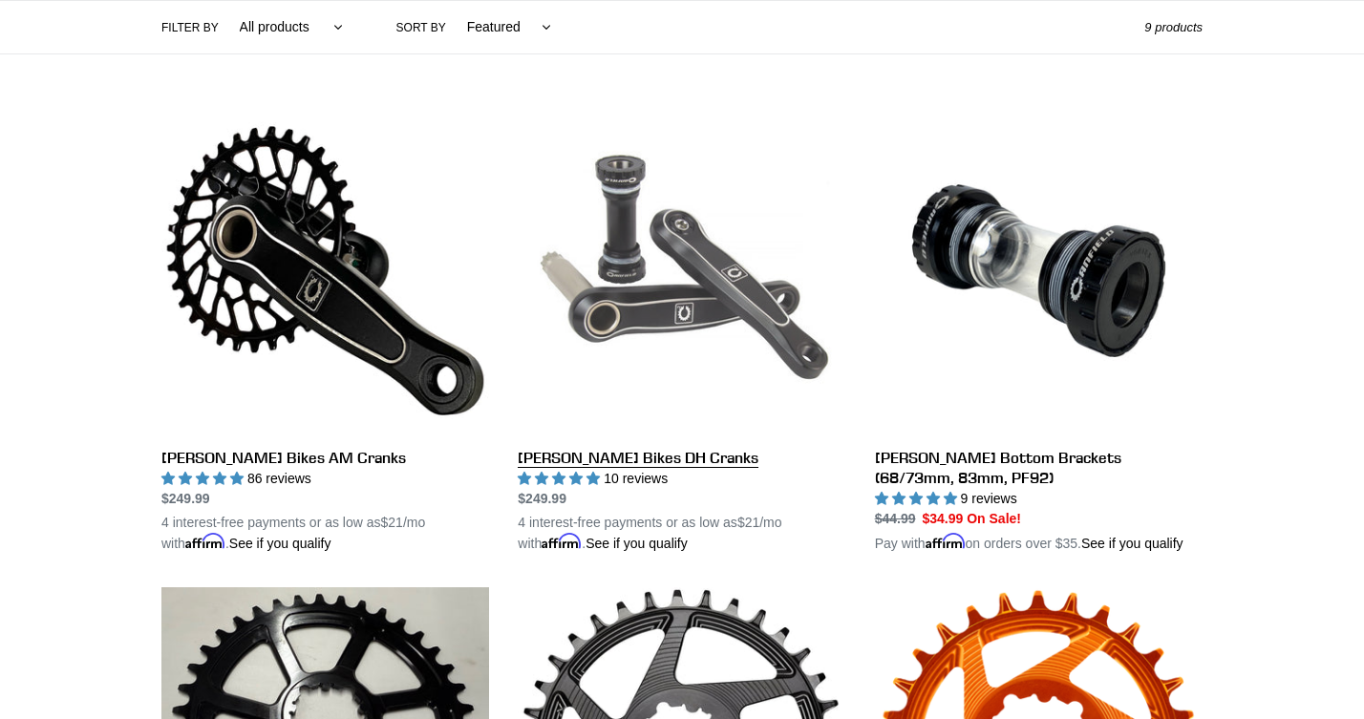
click at [636, 463] on link "[PERSON_NAME] Bikes DH Cranks" at bounding box center [682, 330] width 328 height 447
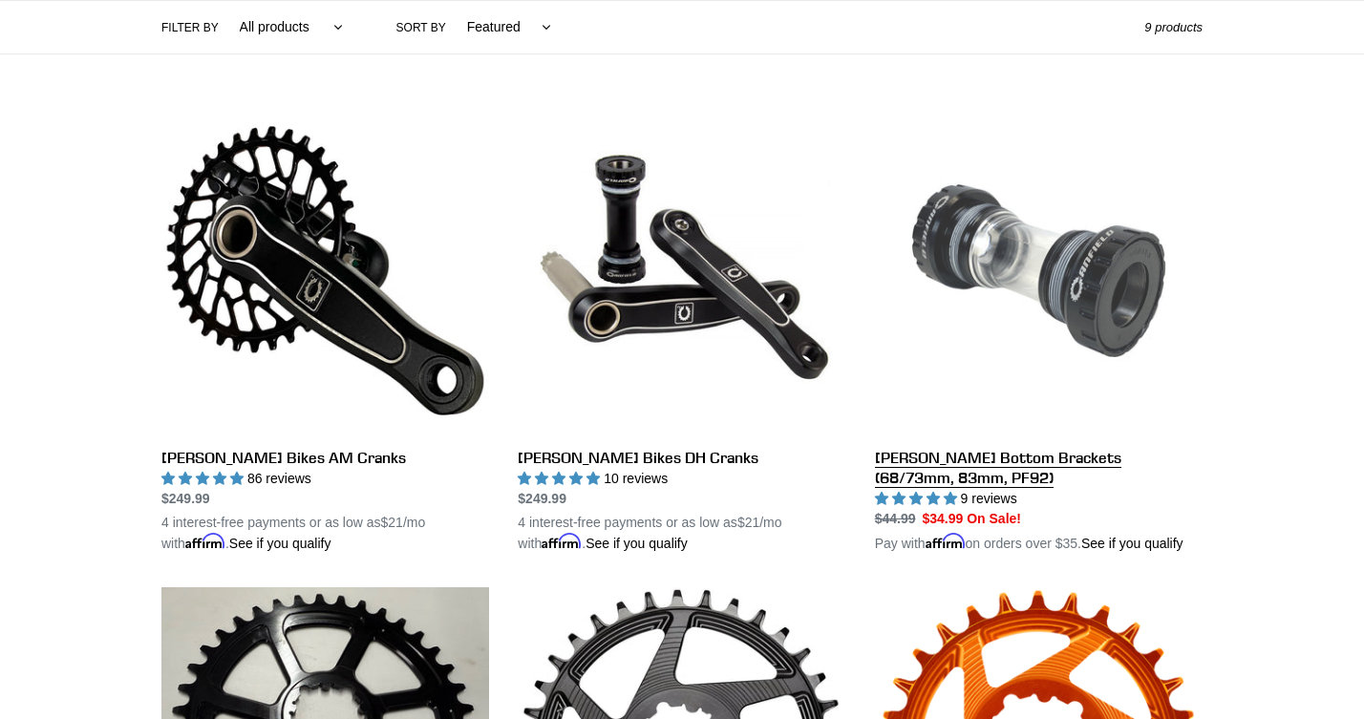
click at [985, 466] on link "[PERSON_NAME] Bottom Brackets (68/73mm, 83mm, PF92)" at bounding box center [1039, 330] width 328 height 447
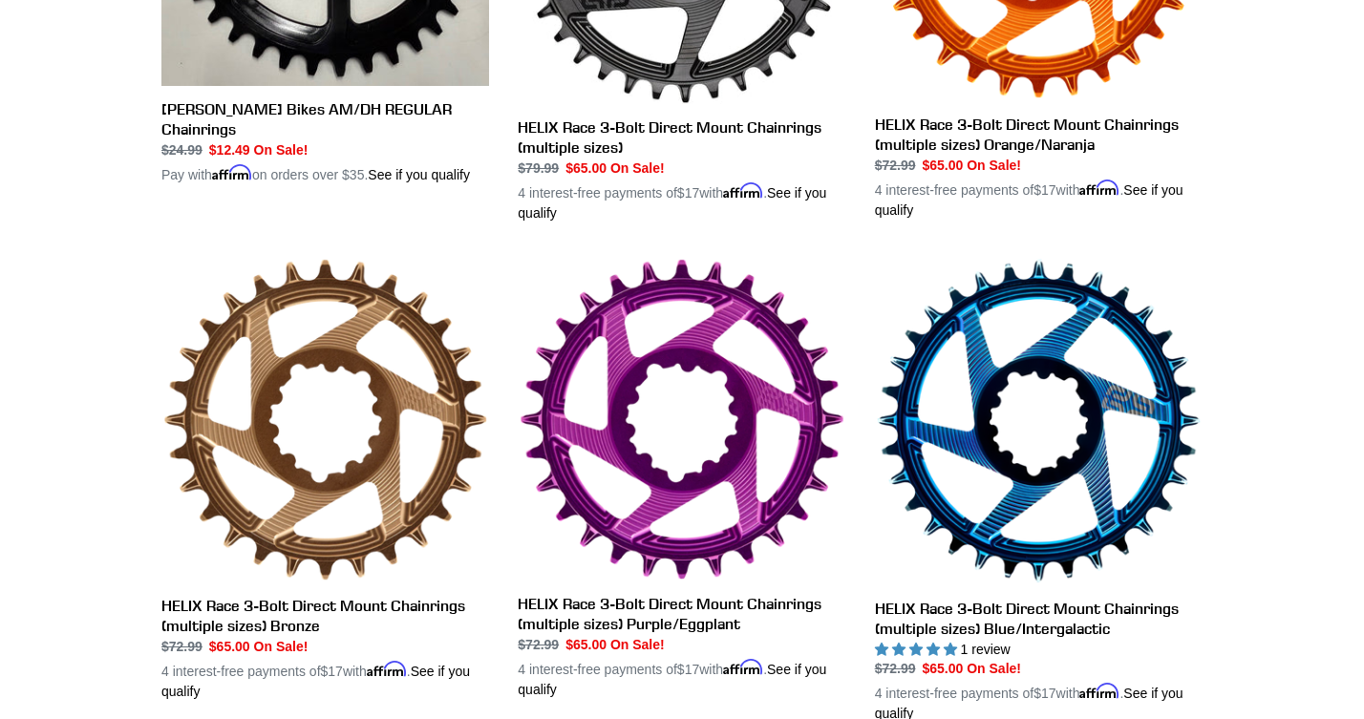
scroll to position [1277, 0]
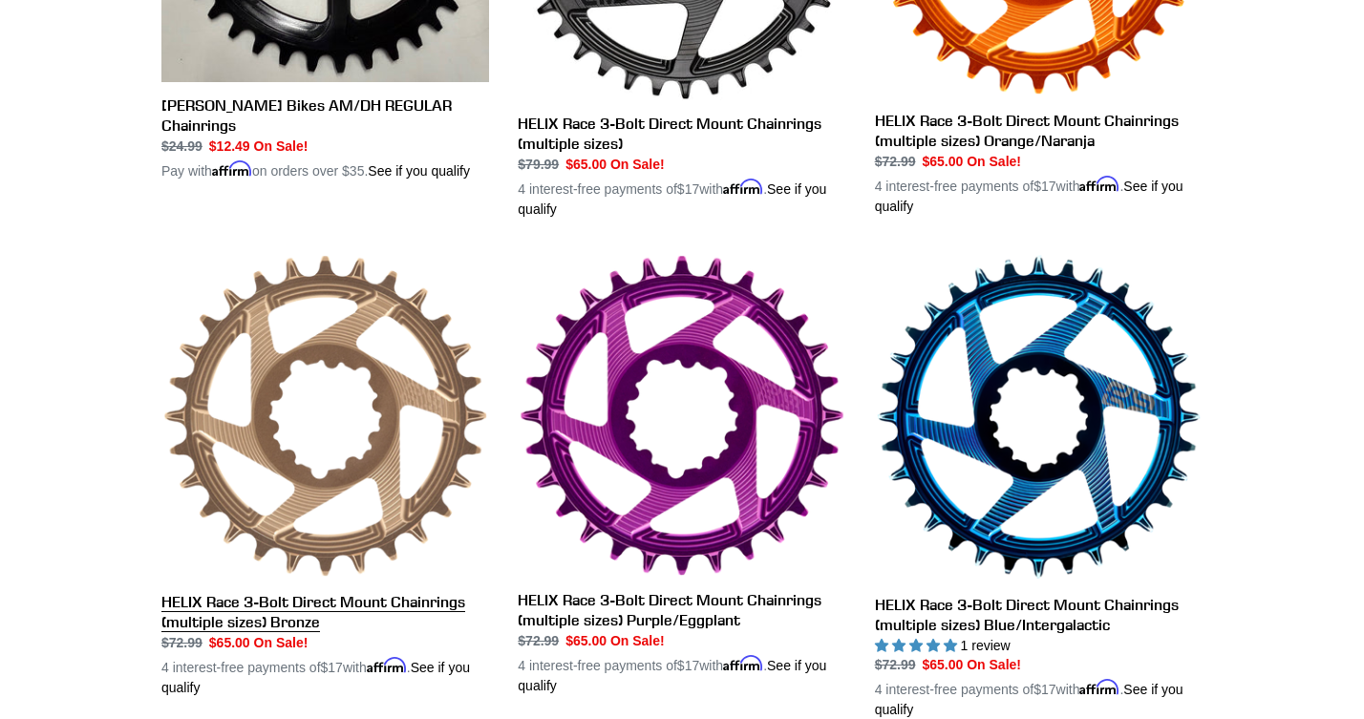
click at [393, 408] on link "HELIX Race 3-Bolt Direct Mount Chainrings (multiple sizes) Bronze" at bounding box center [325, 475] width 328 height 445
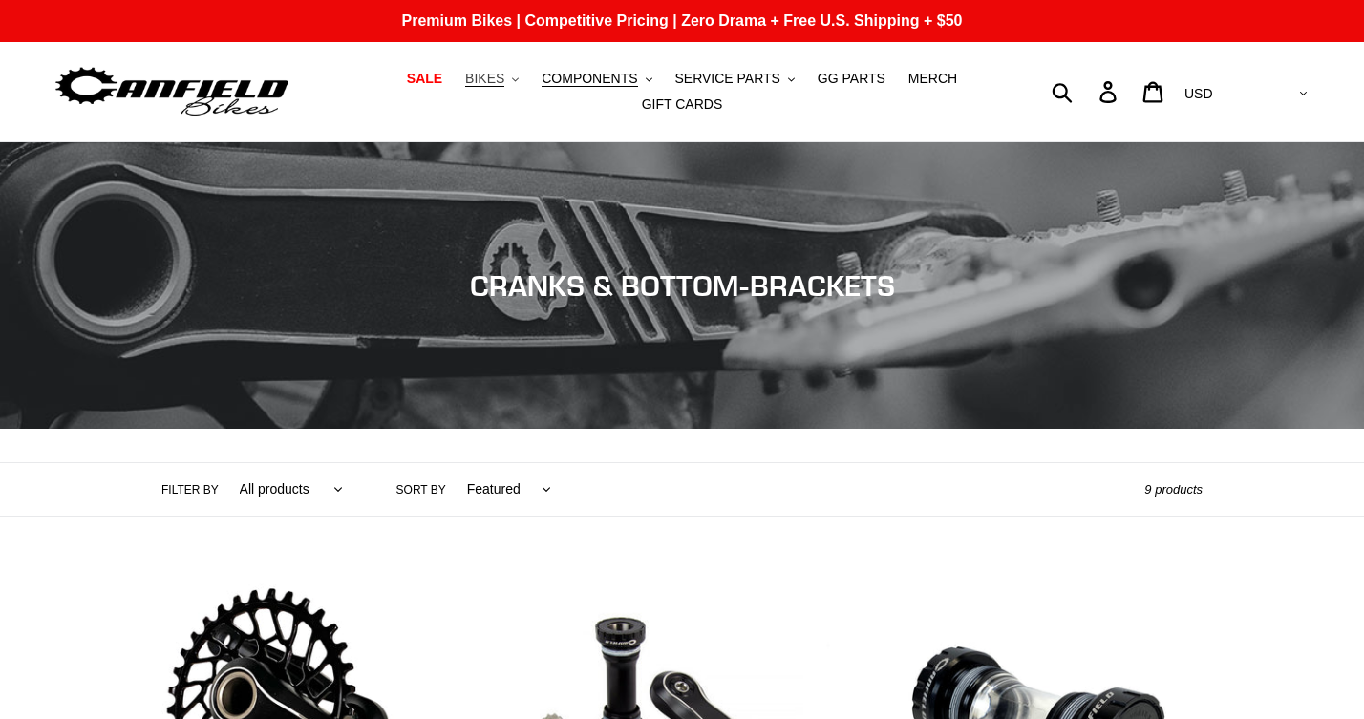
scroll to position [0, 0]
click at [583, 83] on span "COMPONENTS" at bounding box center [590, 79] width 96 height 16
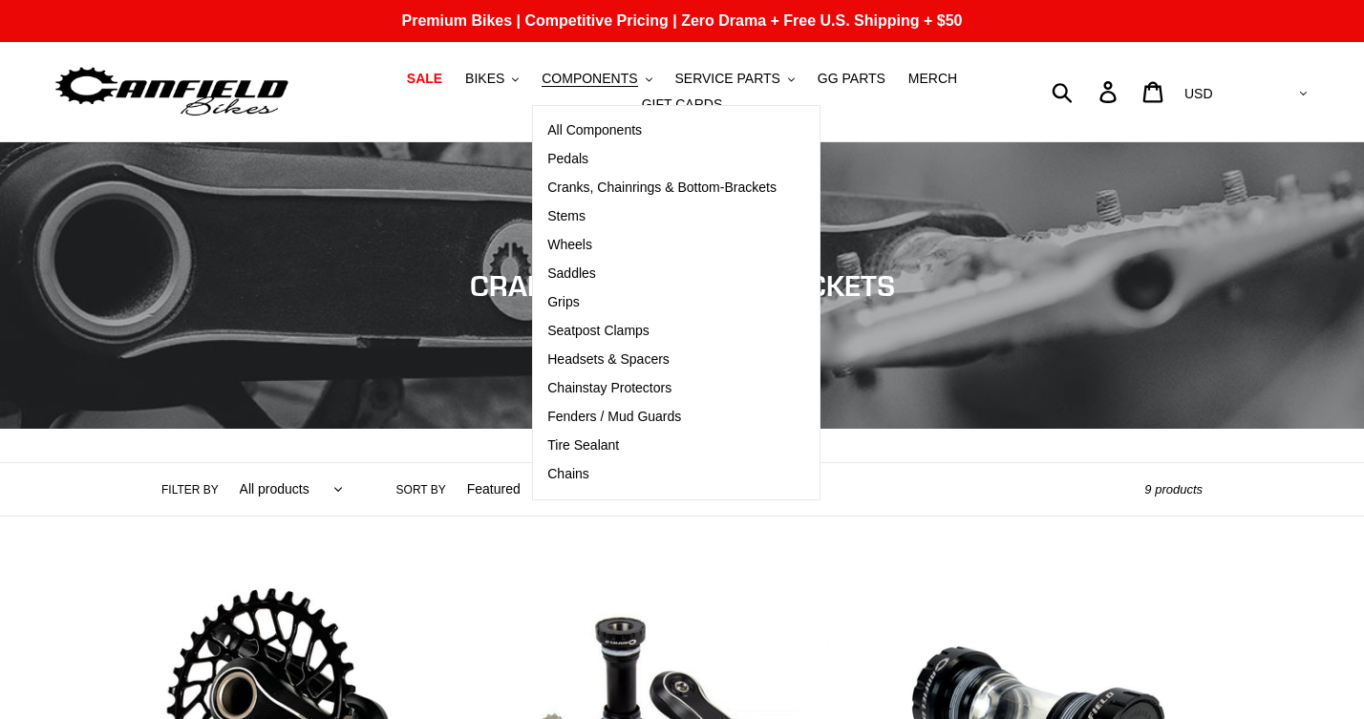
click at [239, 100] on img at bounding box center [172, 92] width 239 height 60
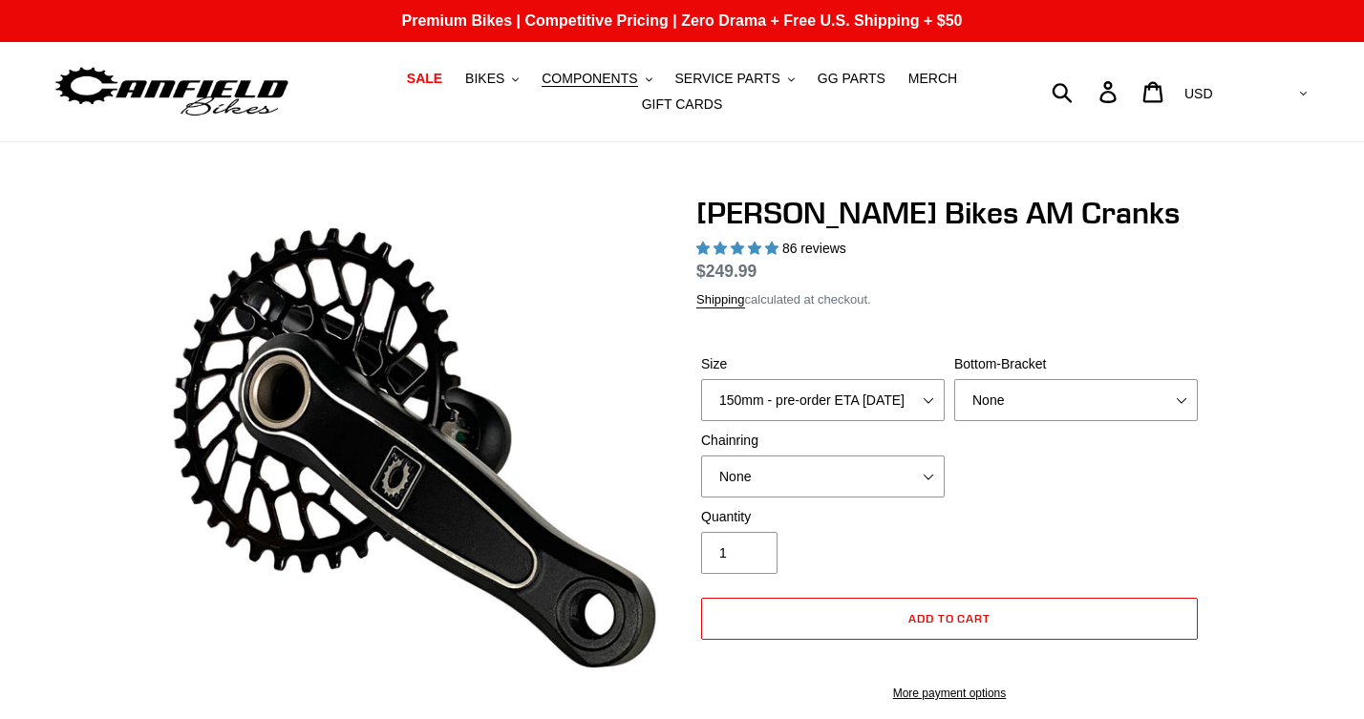
select select "highest-rating"
select select "BSA Threaded 68/73mm"
select select "32t Round (Boost 148)"
click at [1186, 421] on select "None BSA Threaded 68/73mm Press Fit PF92" at bounding box center [1076, 400] width 244 height 42
select select "None"
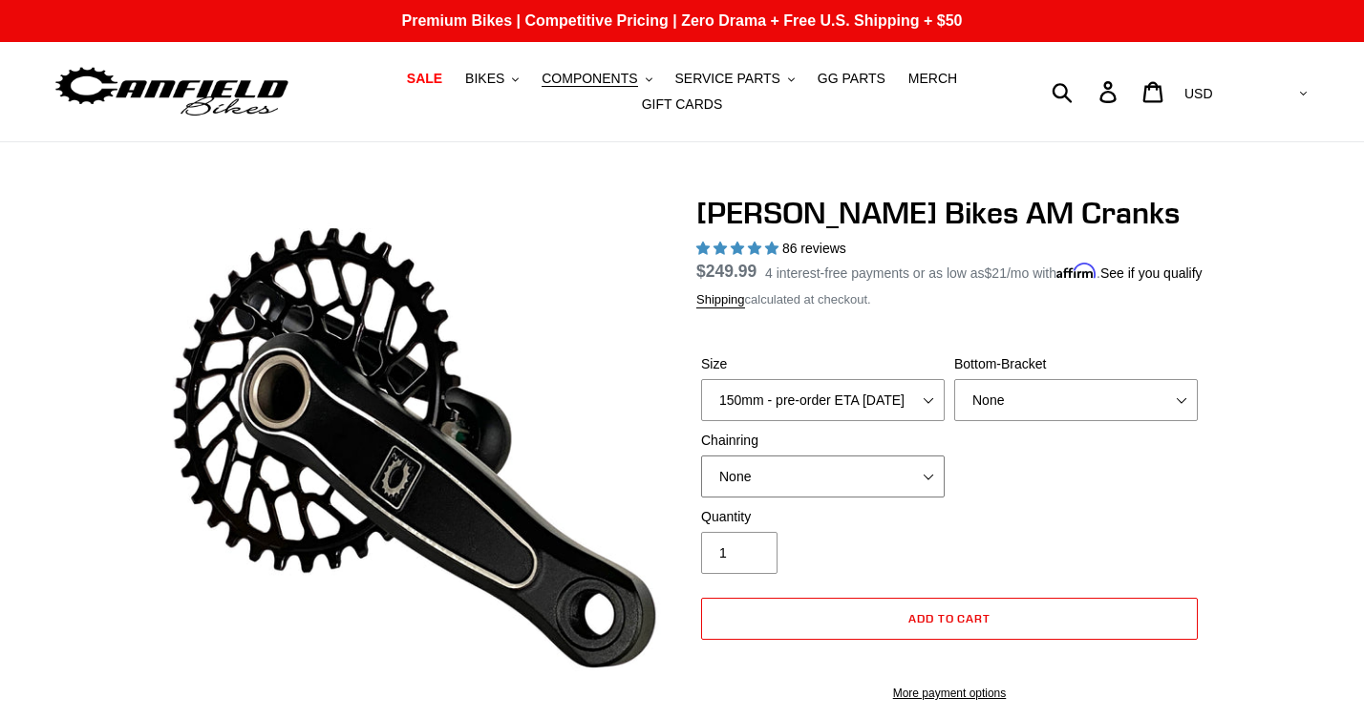
select select "32t Round (Boost 148)"
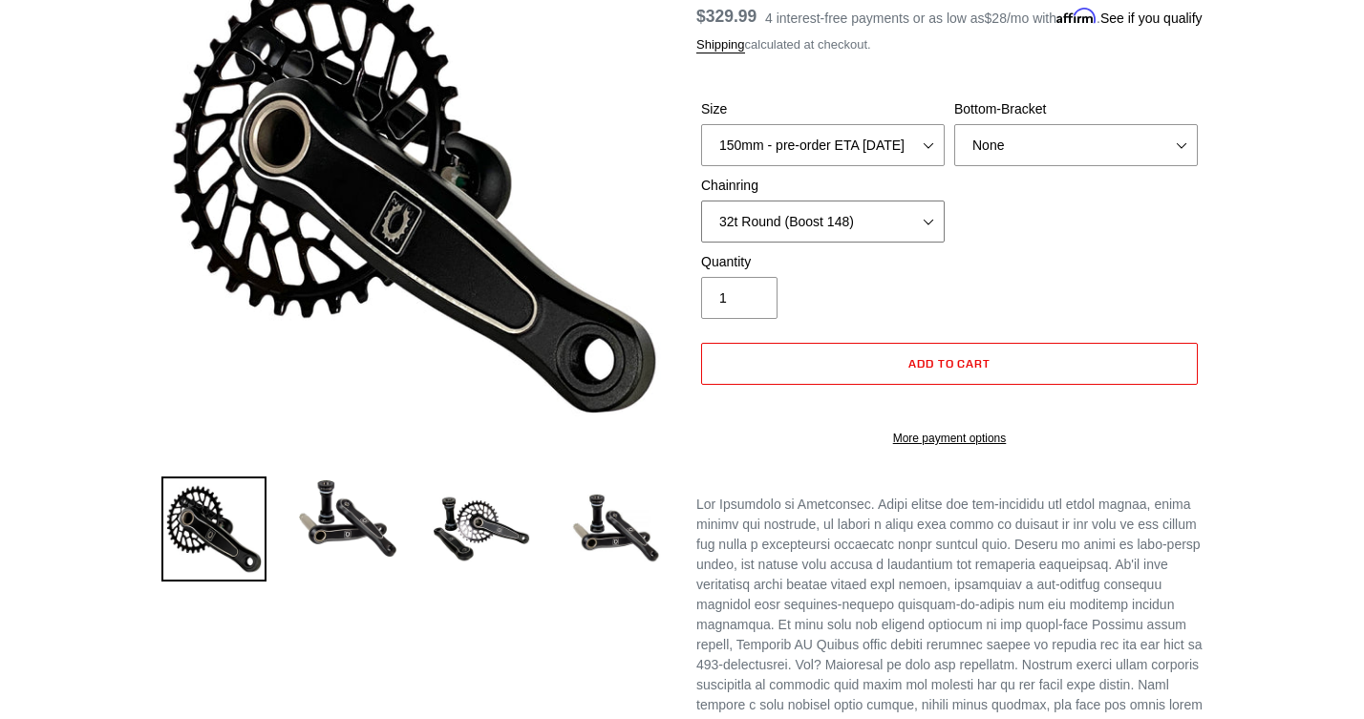
scroll to position [255, 0]
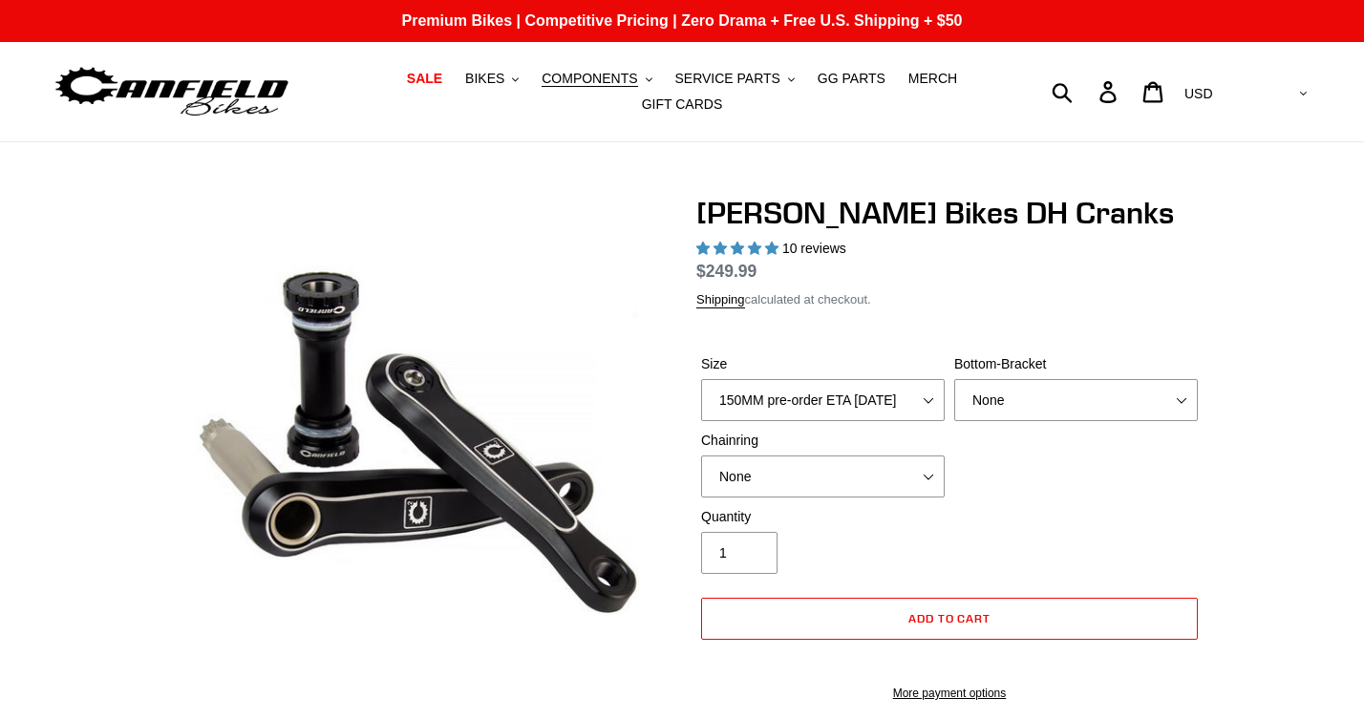
select select "highest-rating"
select select "BSA Threaded 83mm"
select select "None"
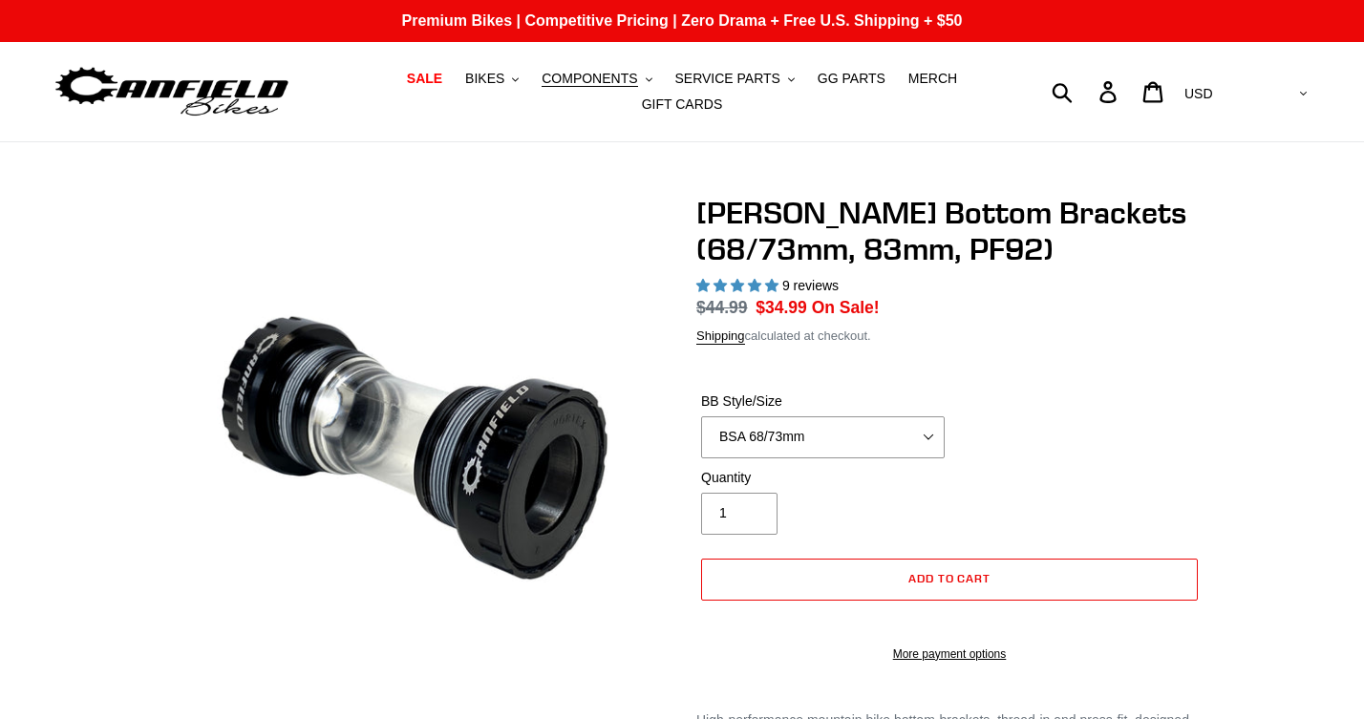
select select "highest-rating"
click at [928, 440] on select "BSA 68/73mm BSA 83mm PF92" at bounding box center [823, 437] width 244 height 42
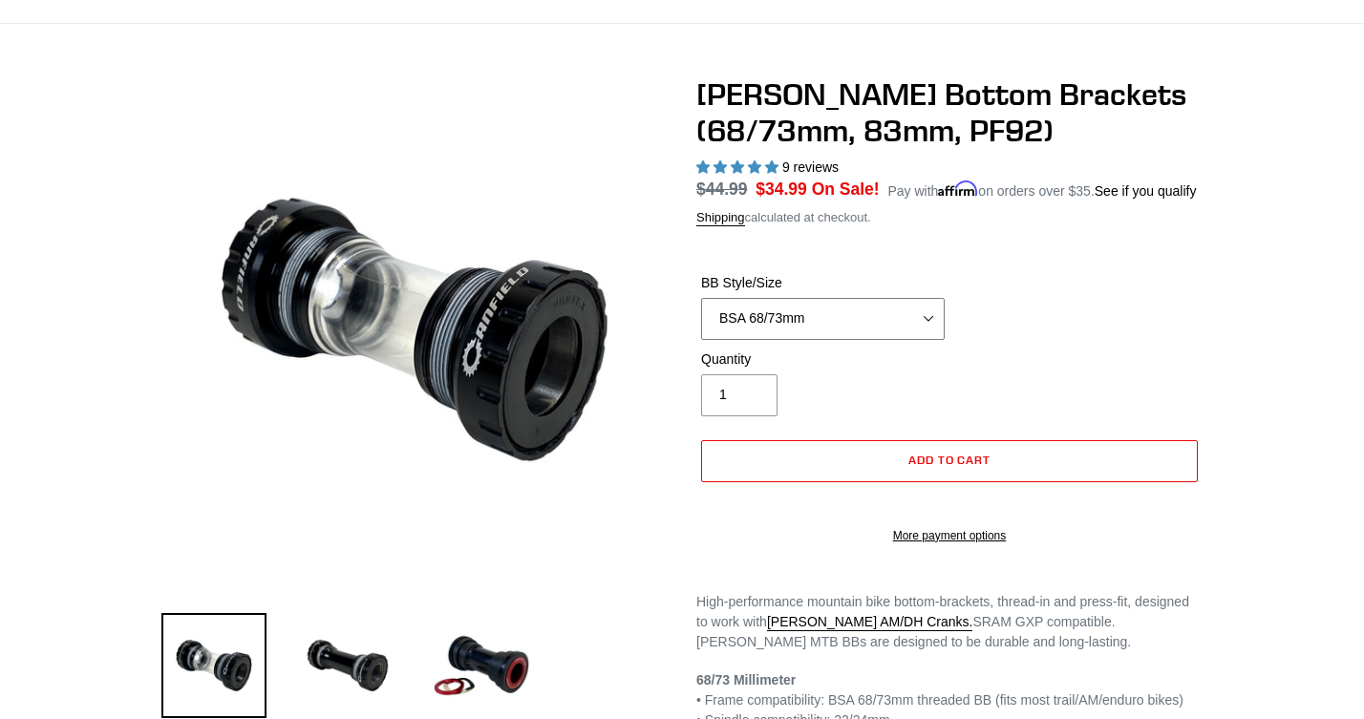
scroll to position [146, 0]
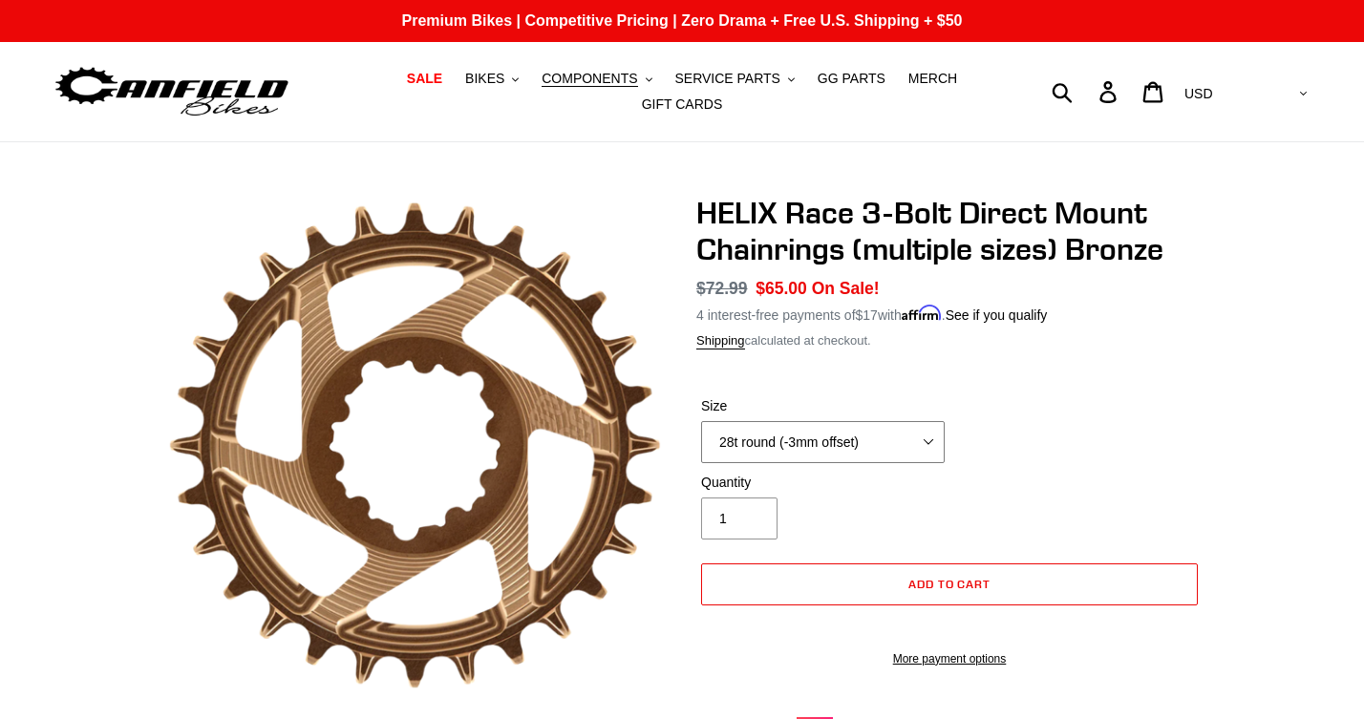
select select "32t round (-3mm offset)"
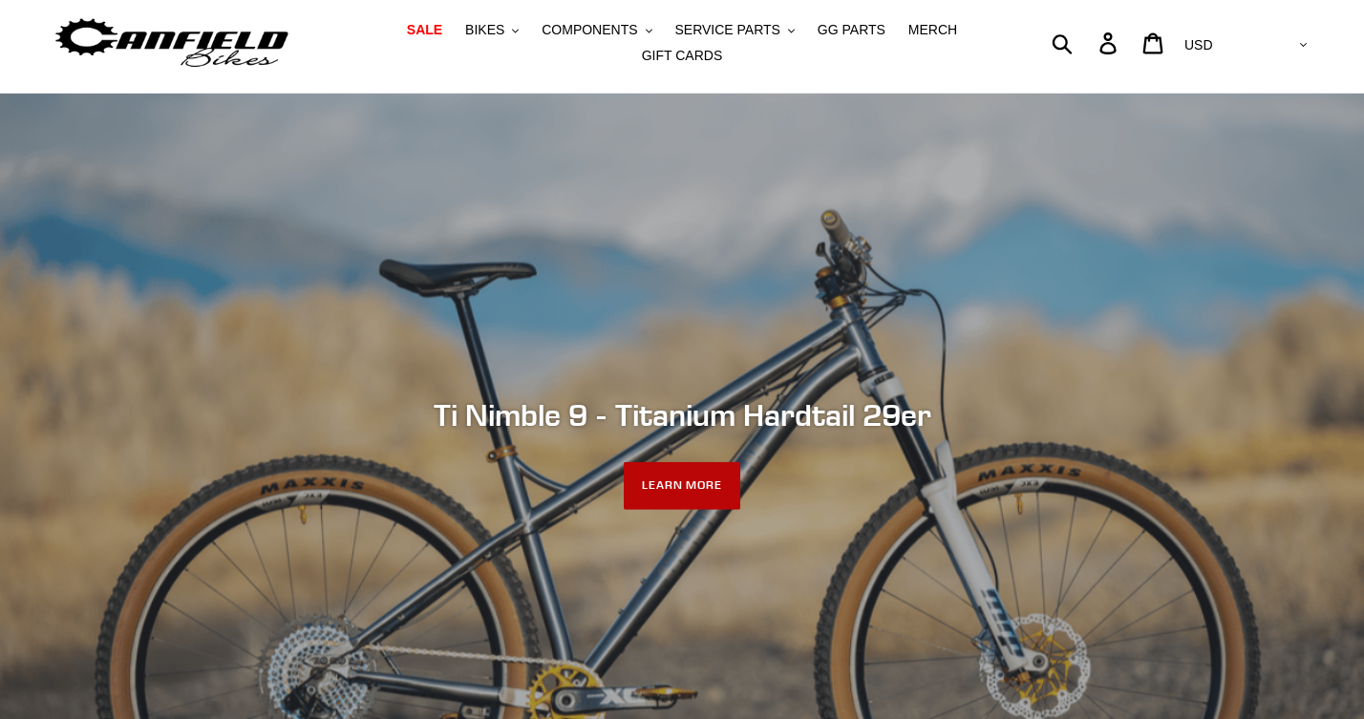
click at [675, 469] on link "LEARN MORE" at bounding box center [682, 486] width 117 height 48
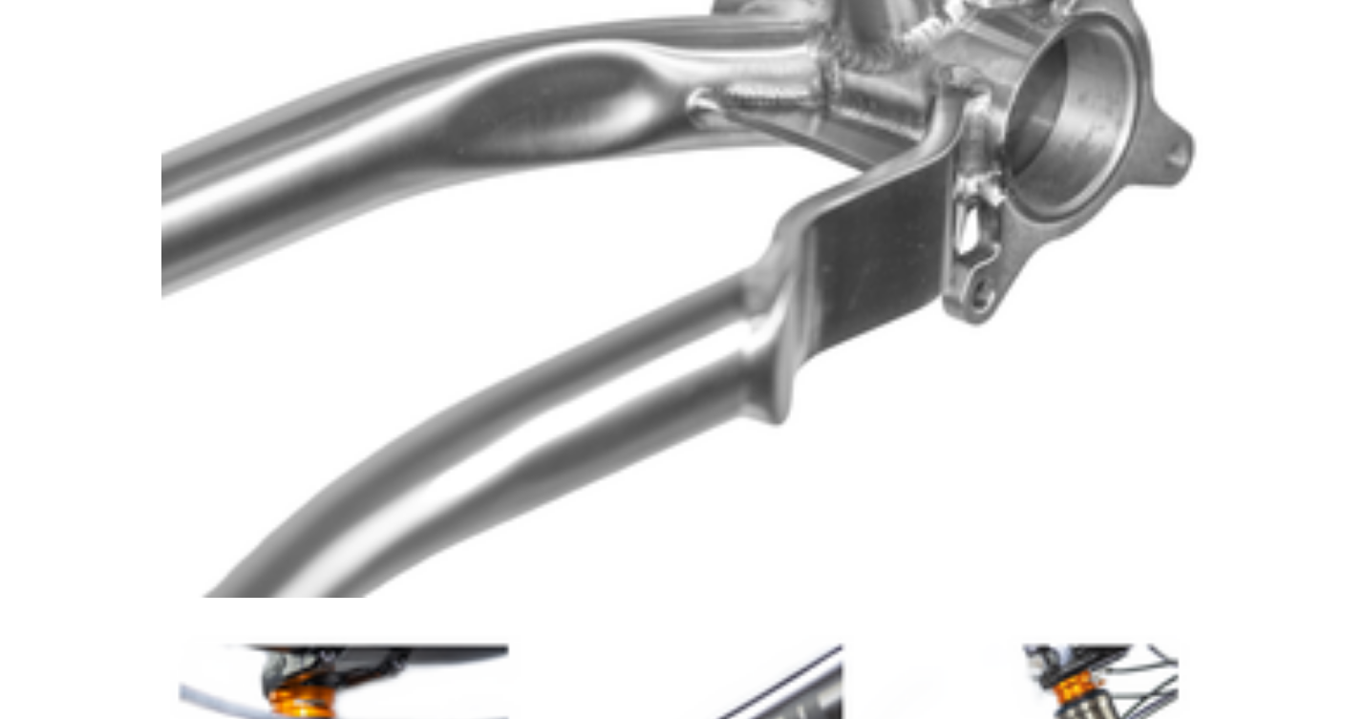
scroll to position [9433, 0]
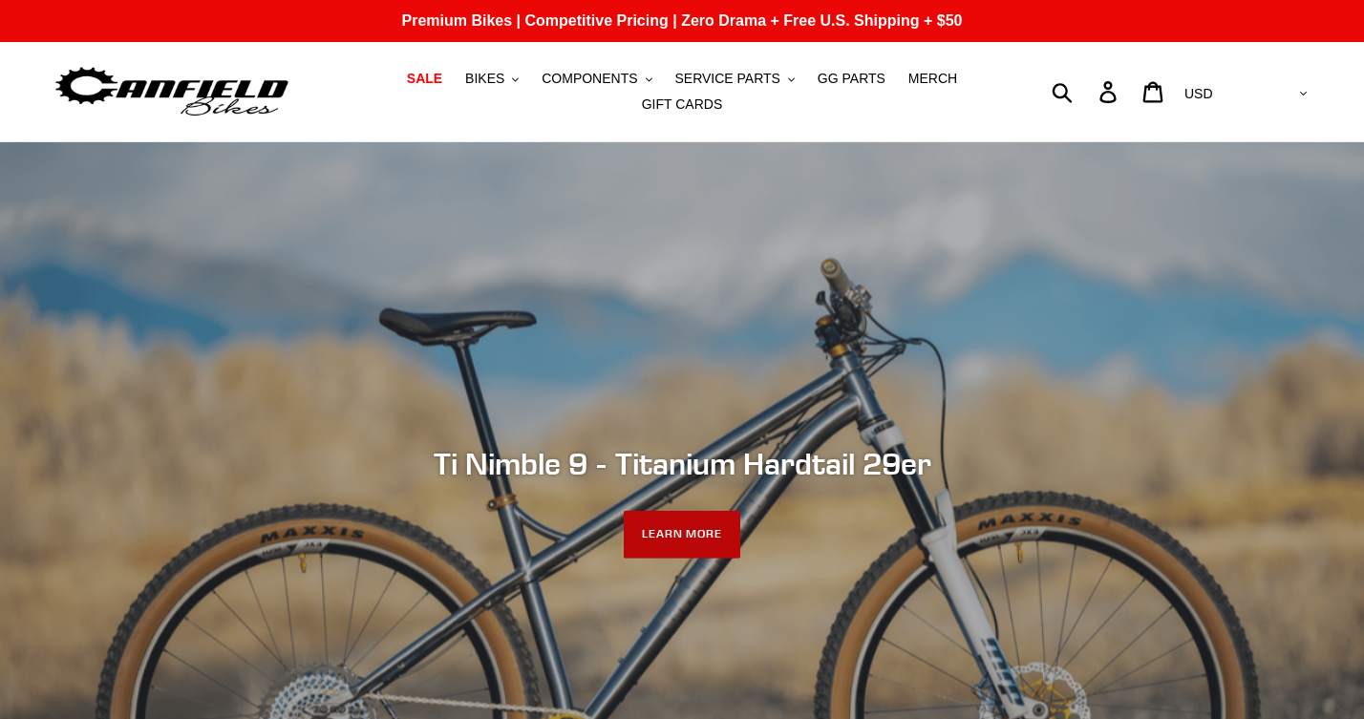
click at [695, 538] on link "LEARN MORE" at bounding box center [682, 535] width 117 height 48
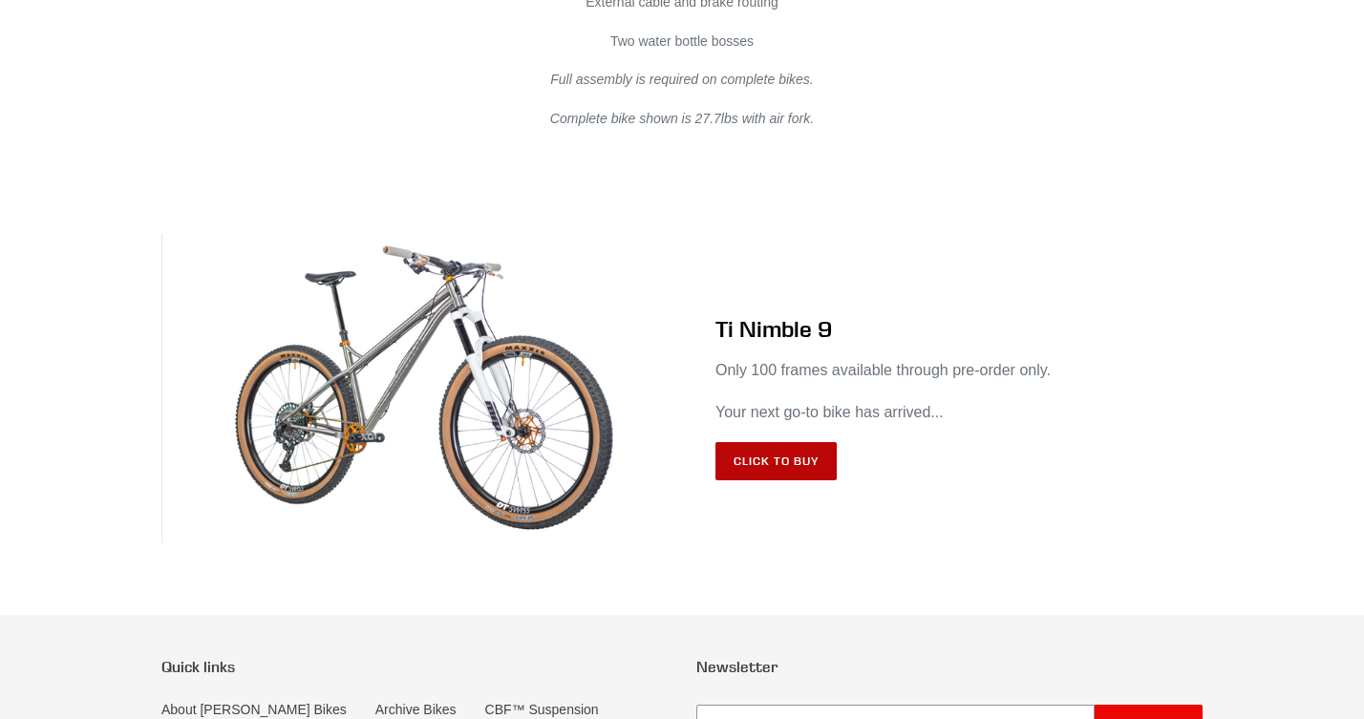
scroll to position [11201, 0]
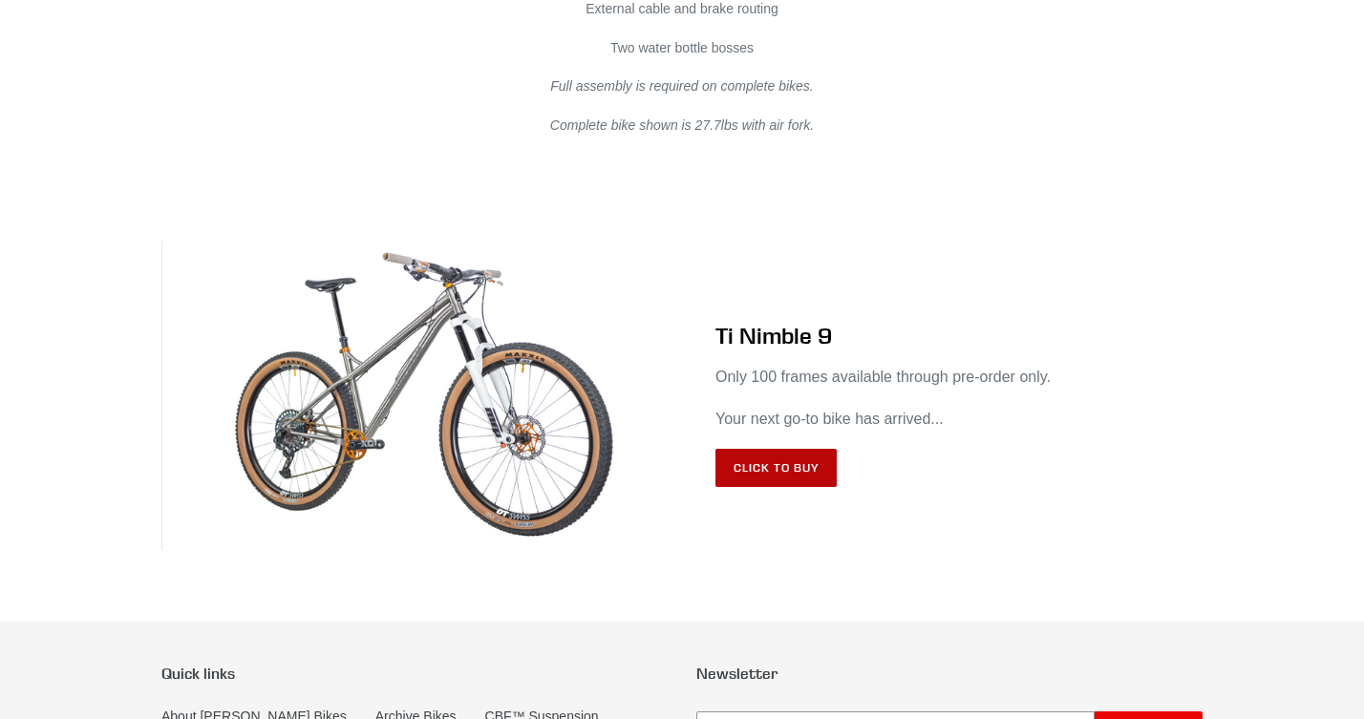
click at [775, 484] on link "Click to Buy" at bounding box center [775, 468] width 121 height 38
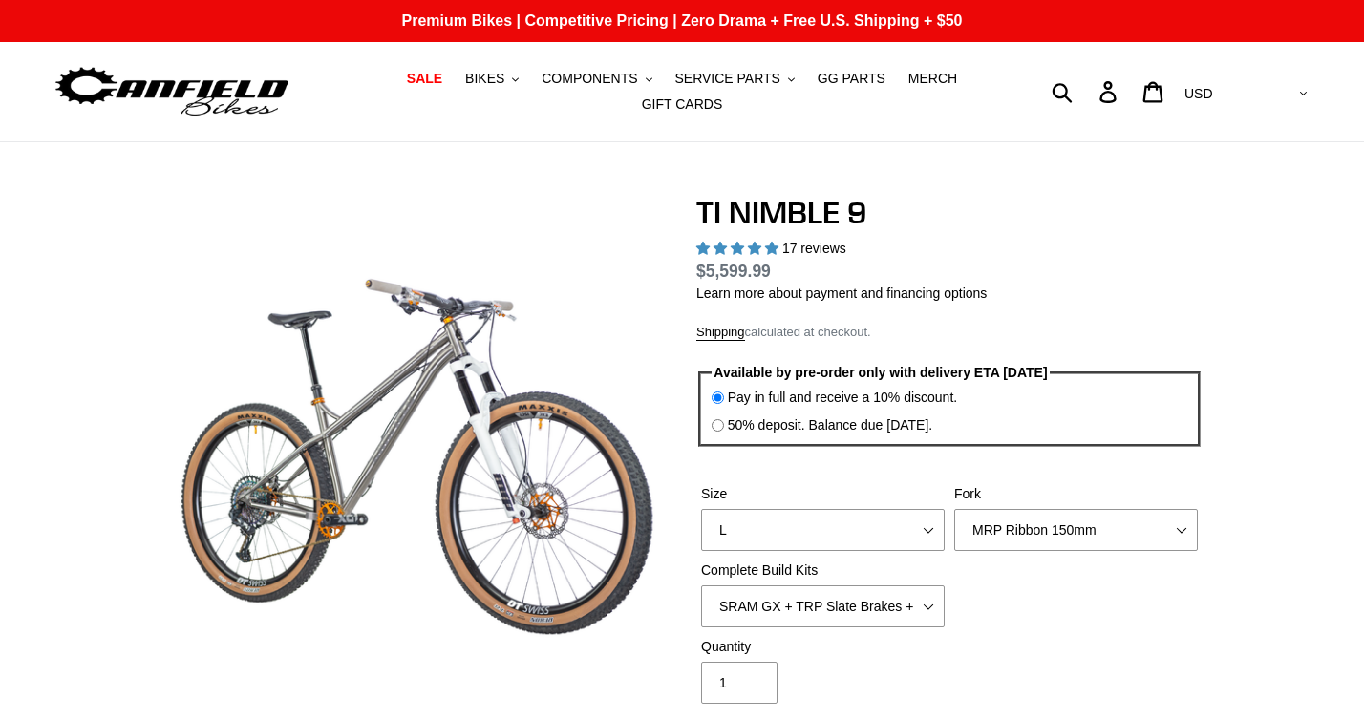
select select "highest-rating"
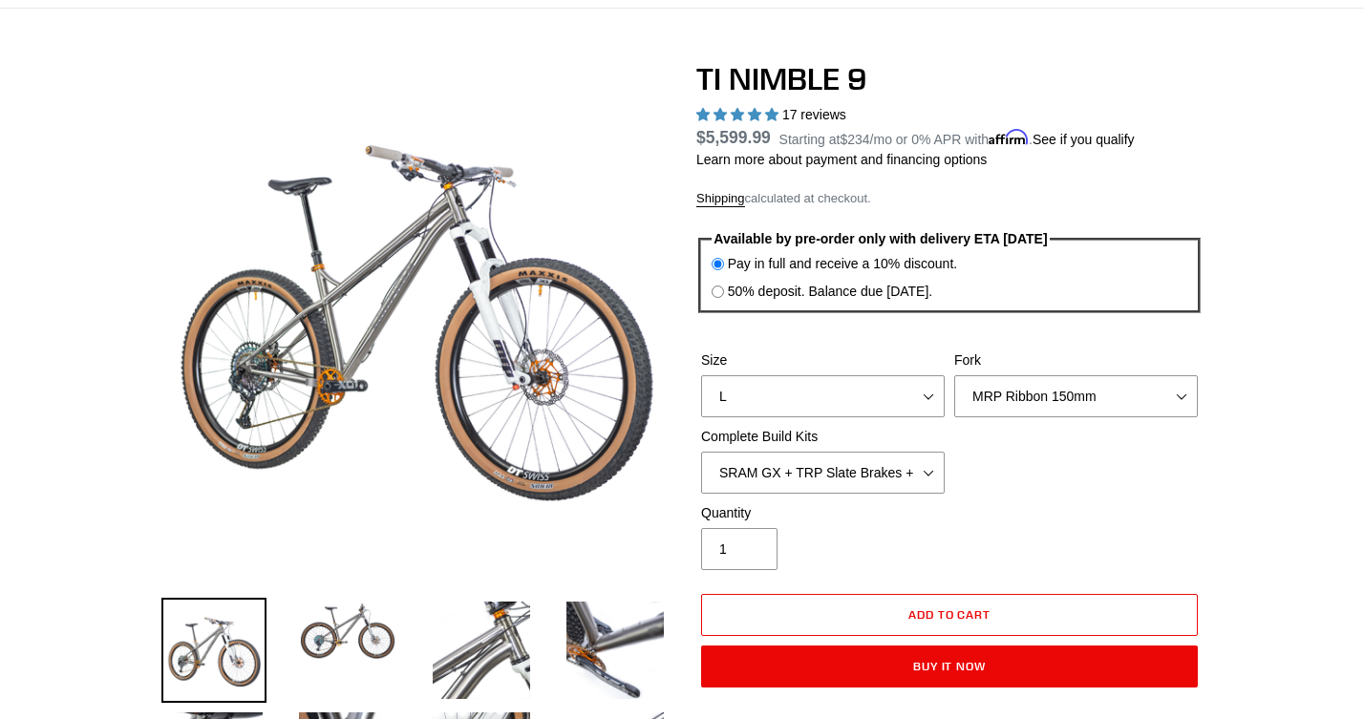
scroll to position [146, 0]
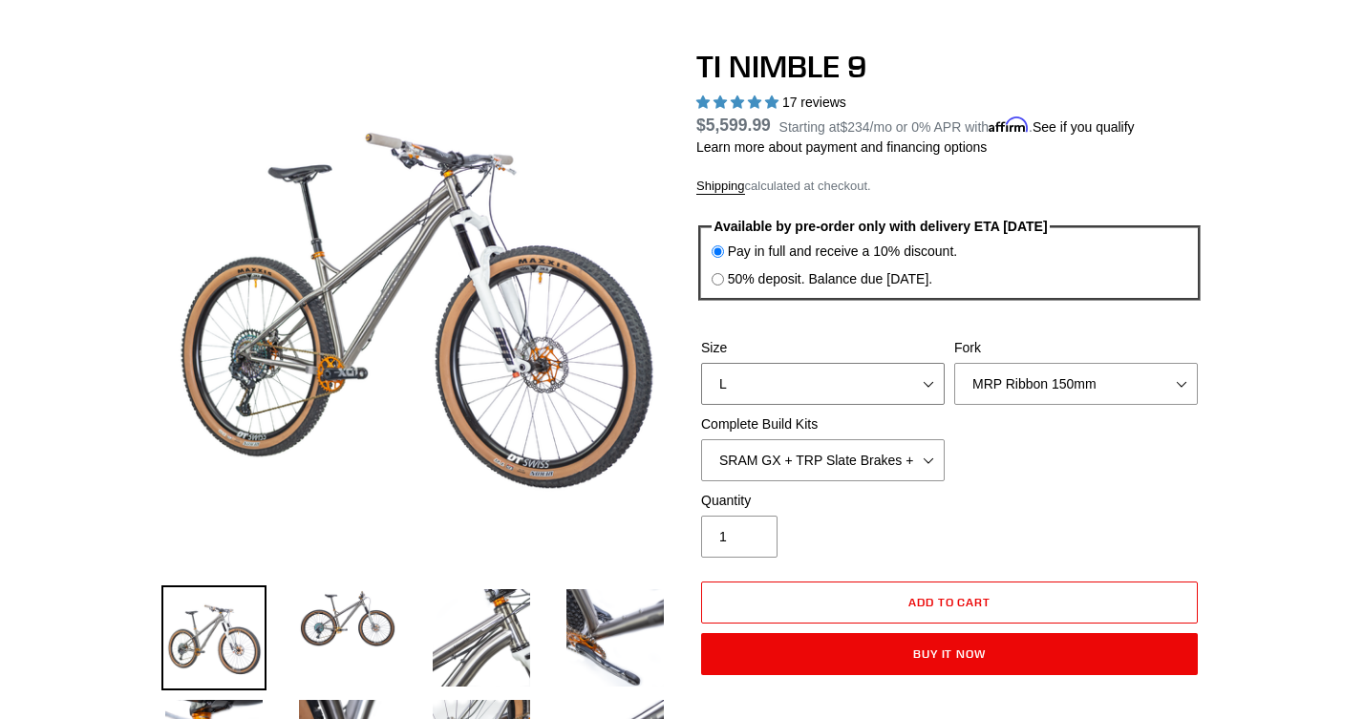
select select "M"
